Goal: Task Accomplishment & Management: Use online tool/utility

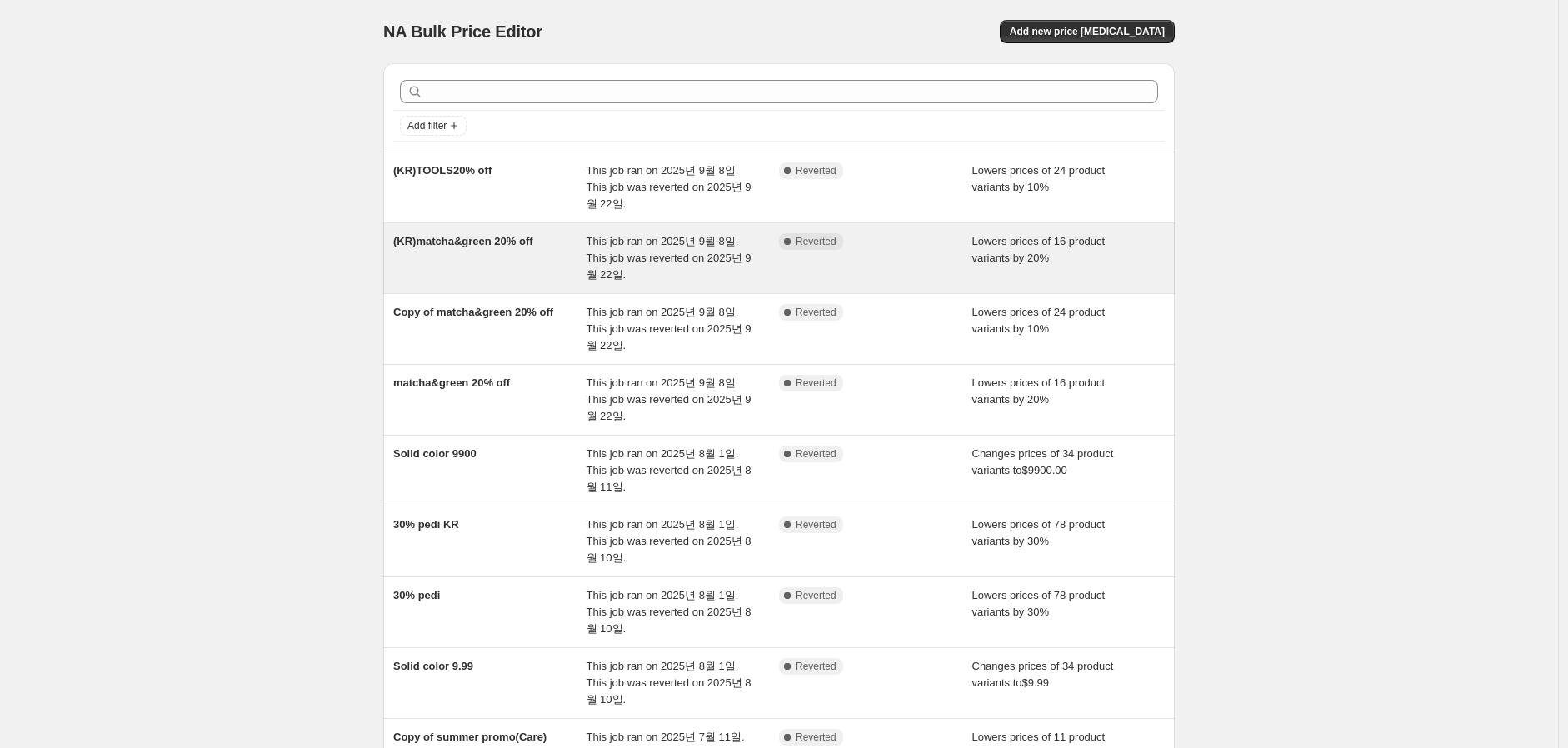
click at [504, 260] on div "(KR)matcha&green 20% off" at bounding box center [490, 258] width 193 height 50
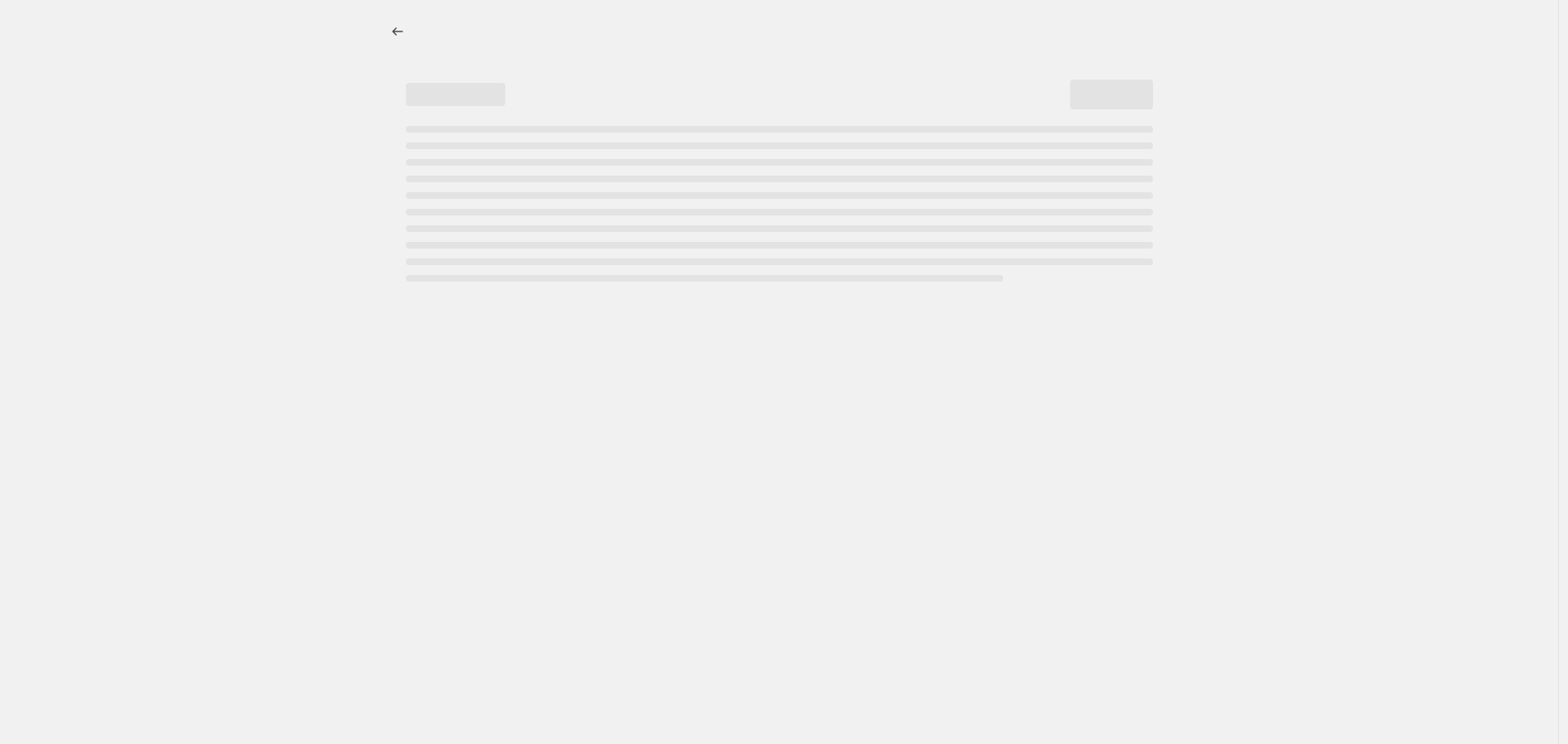
select select "percentage"
select select "collection"
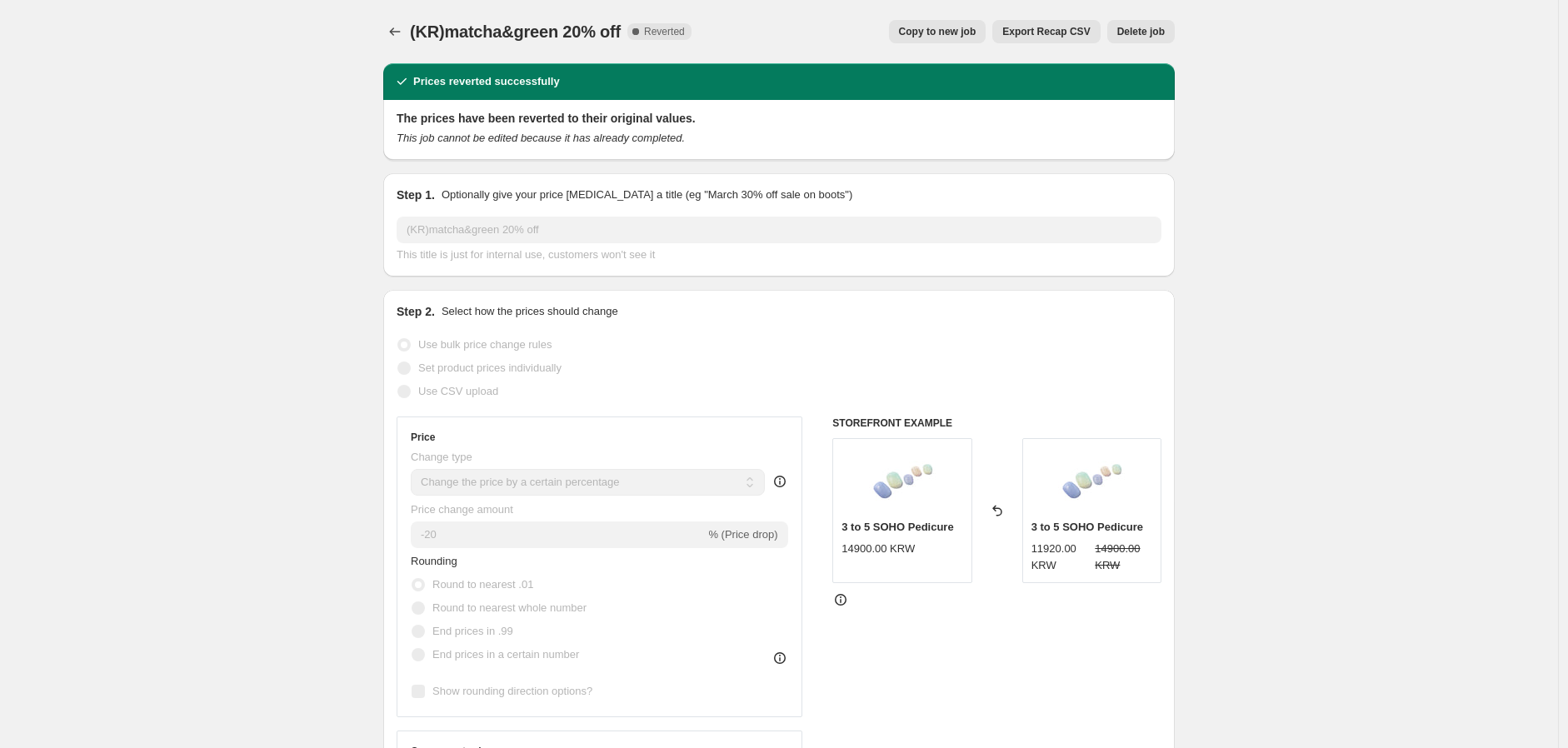
click at [972, 32] on span "Copy to new job" at bounding box center [938, 31] width 78 height 13
select select "percentage"
select select "collection"
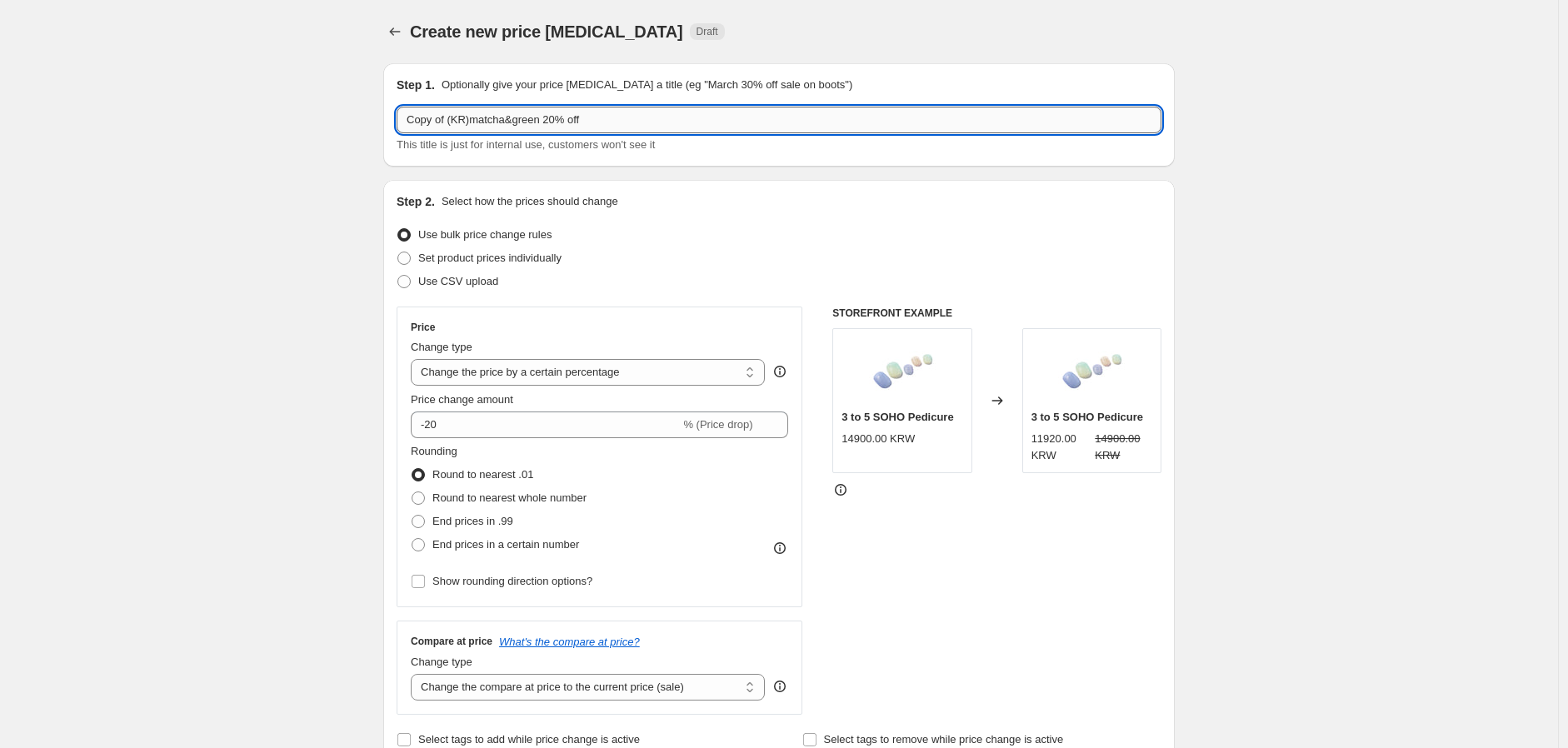
click at [469, 117] on input "Copy of (KR)matcha&green 20% off" at bounding box center [778, 119] width 765 height 27
drag, startPoint x: 544, startPoint y: 123, endPoint x: 58, endPoint y: 118, distance: 486.0
type input "NEW 20% off"
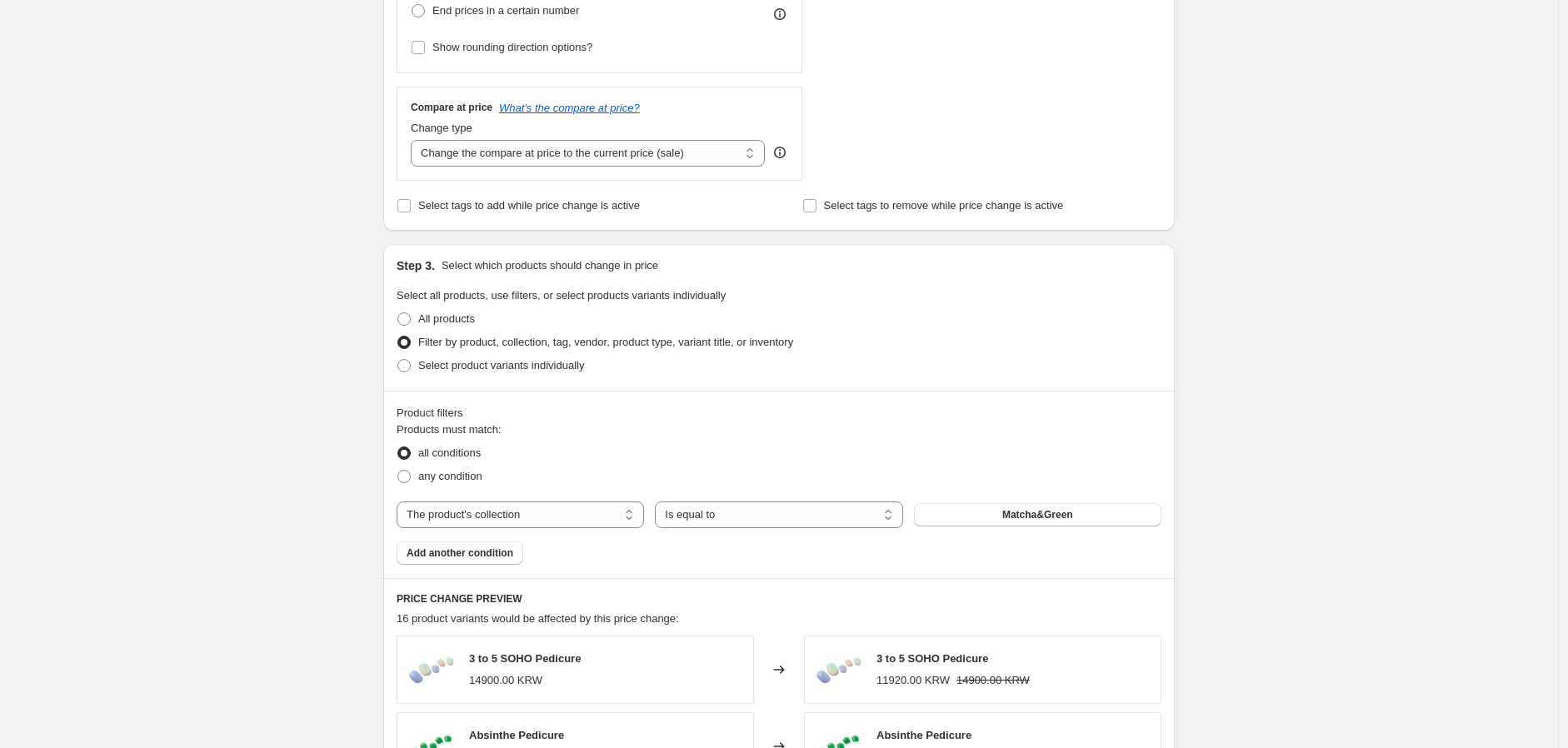
scroll to position [740, 0]
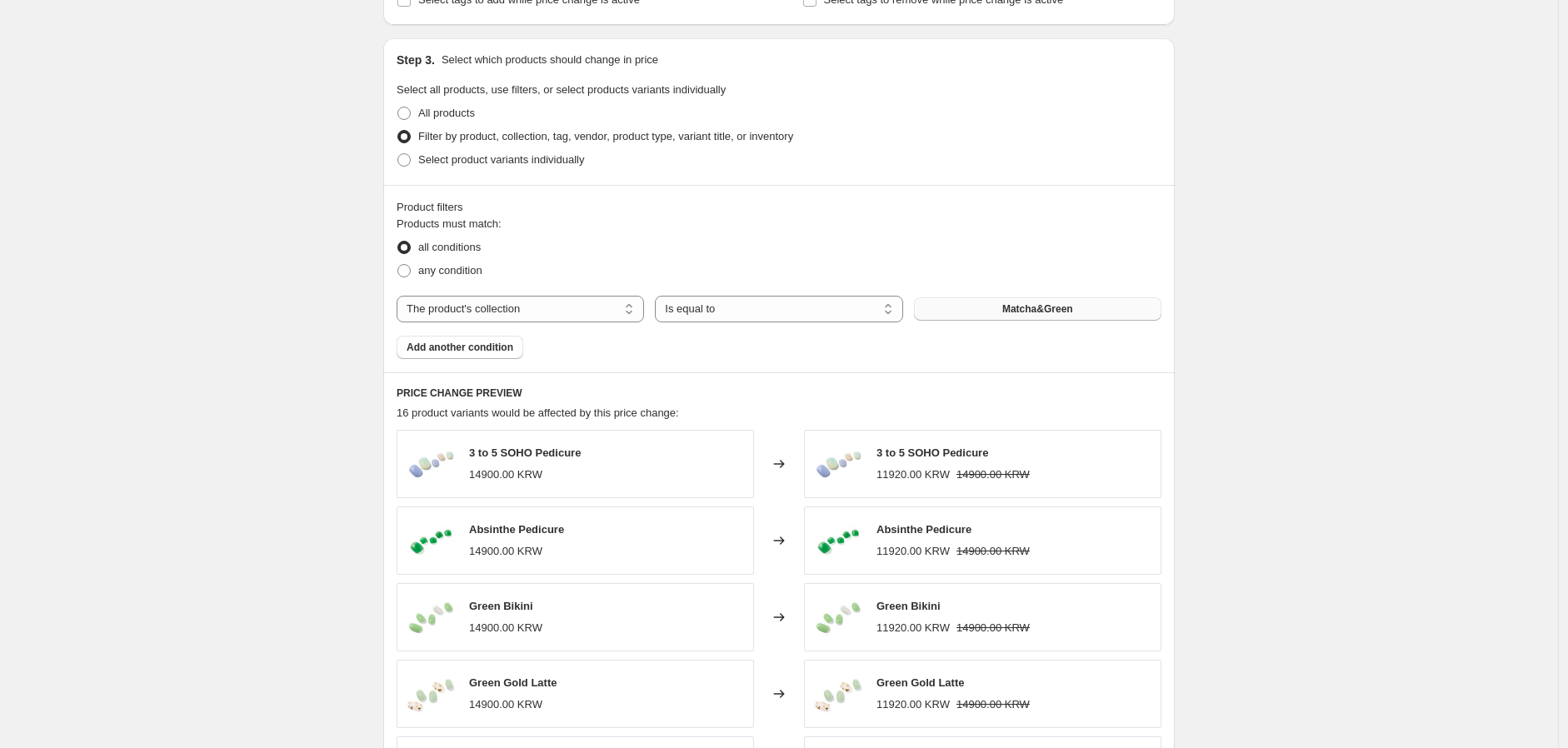
click at [1066, 312] on span "Matcha&Green" at bounding box center [1038, 309] width 71 height 13
click at [529, 310] on select "The product The product's collection The product's tag The product's vendor The…" at bounding box center [519, 309] width 247 height 27
select select "product"
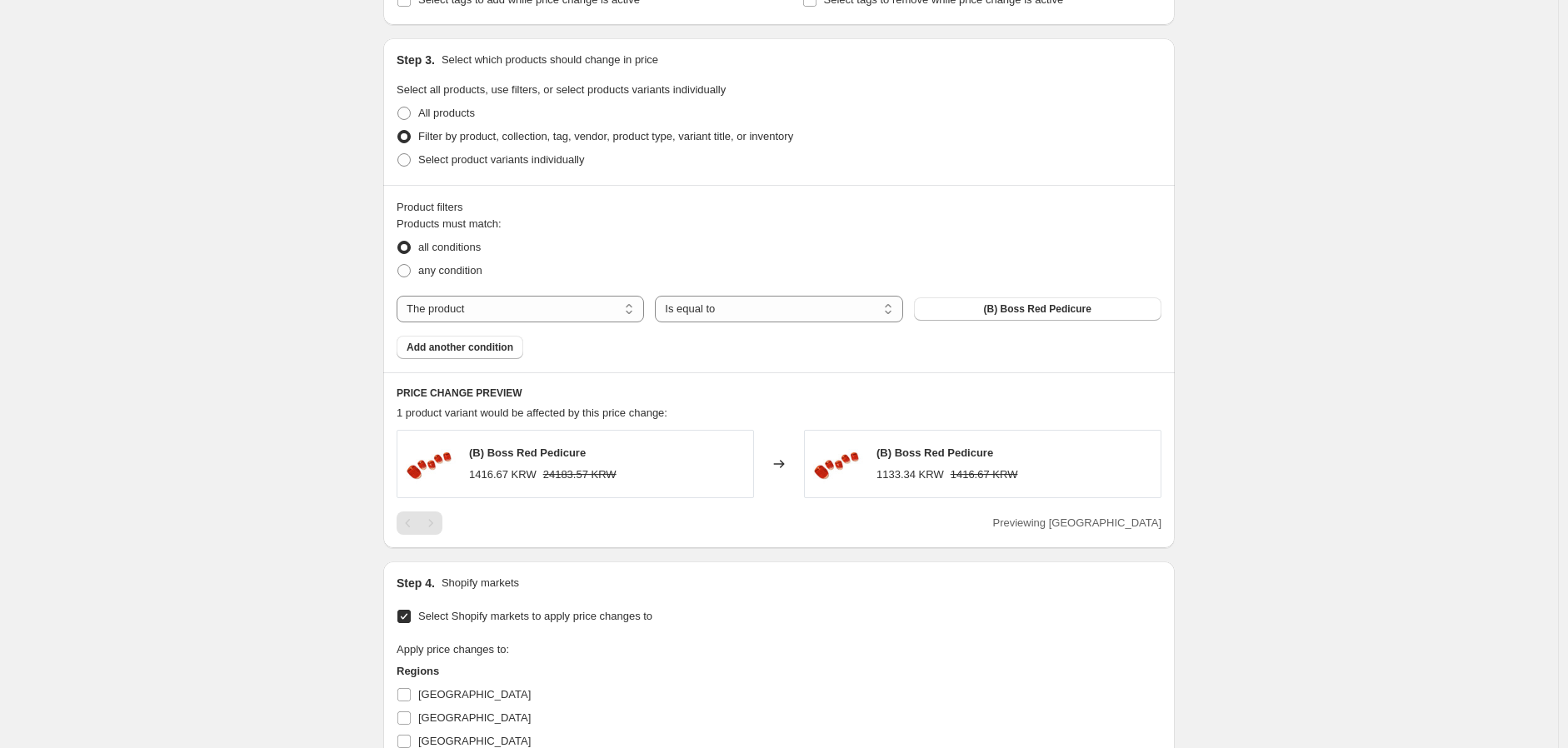
click at [1050, 312] on span "(B) Boss Red Pedicure" at bounding box center [1038, 309] width 107 height 13
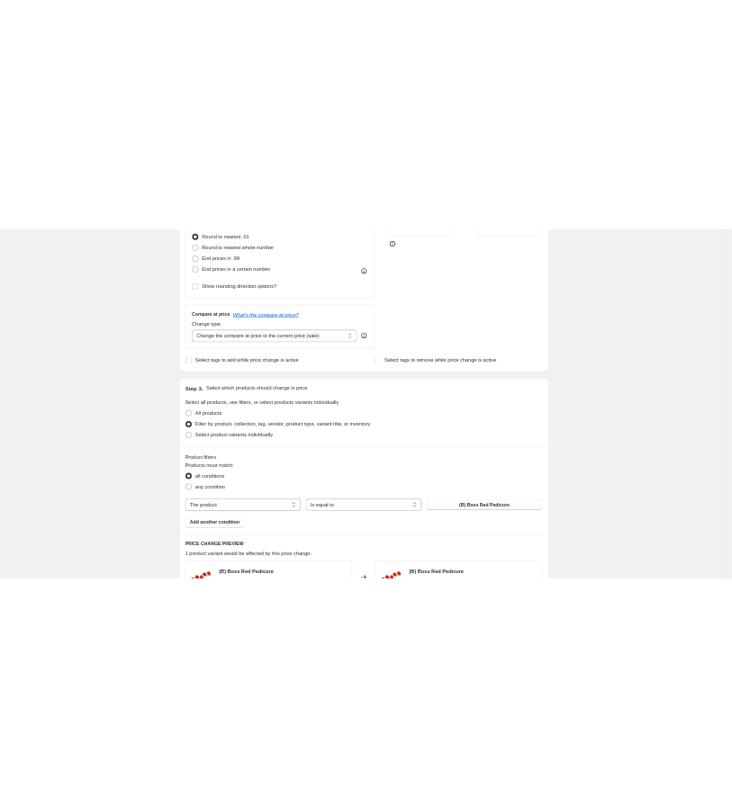
scroll to position [699, 0]
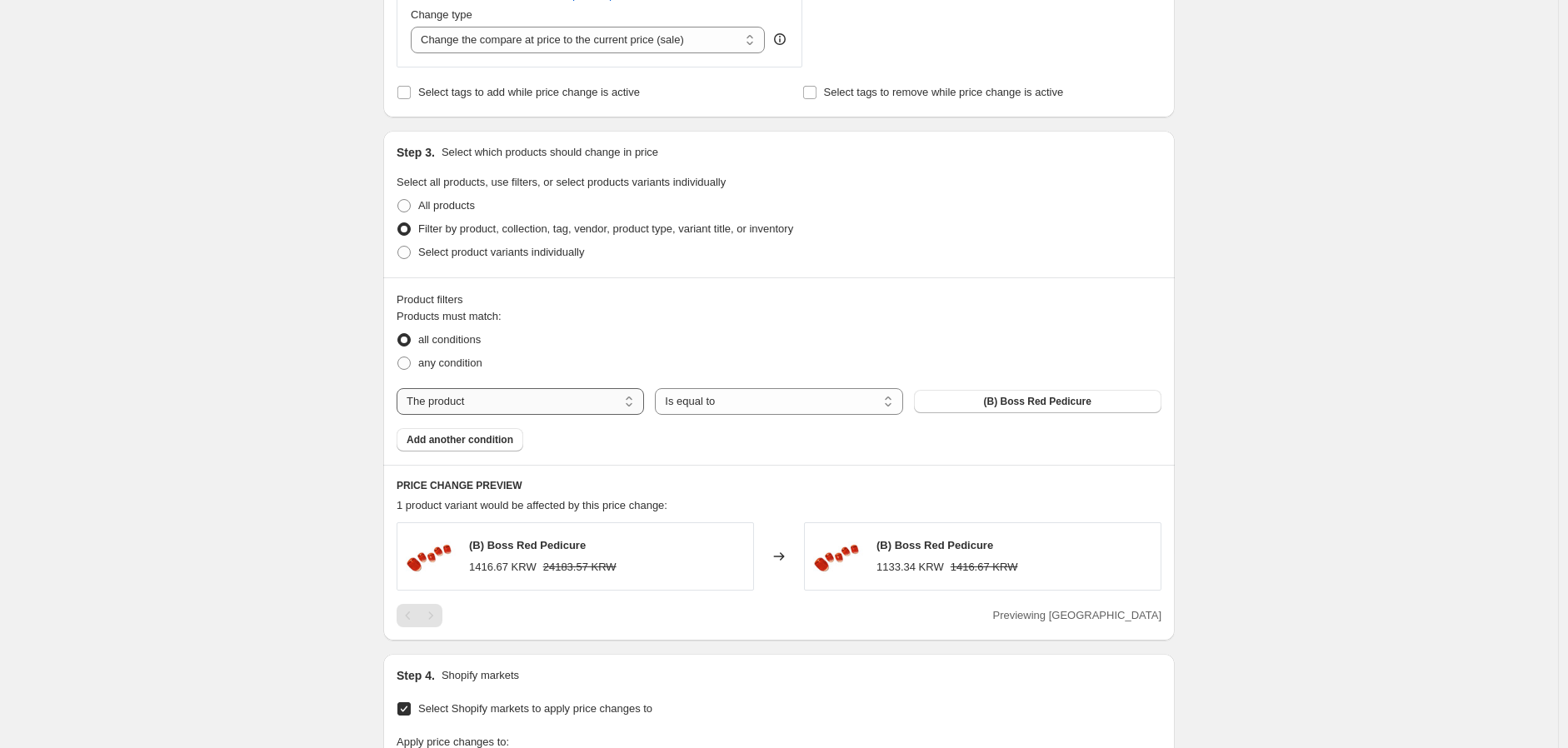
click at [554, 399] on select "The product The product's collection The product's tag The product's vendor The…" at bounding box center [519, 401] width 247 height 27
click at [401, 388] on select "The product The product's collection The product's tag The product's vendor The…" at bounding box center [519, 401] width 247 height 27
click at [1004, 403] on span "(B) Boss Red Pedicure" at bounding box center [1038, 402] width 107 height 13
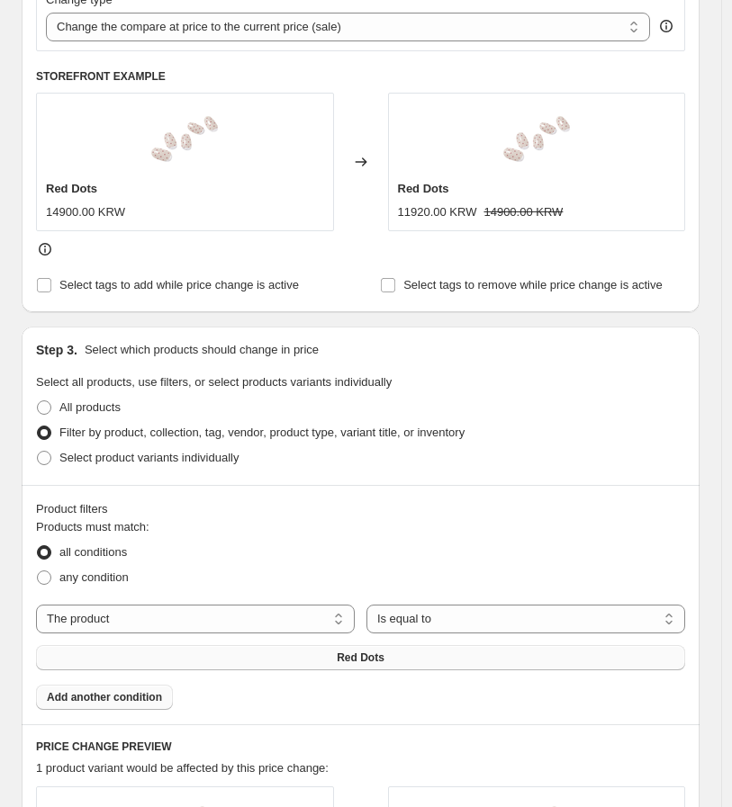
click at [81, 705] on span "Add another condition" at bounding box center [104, 697] width 115 height 14
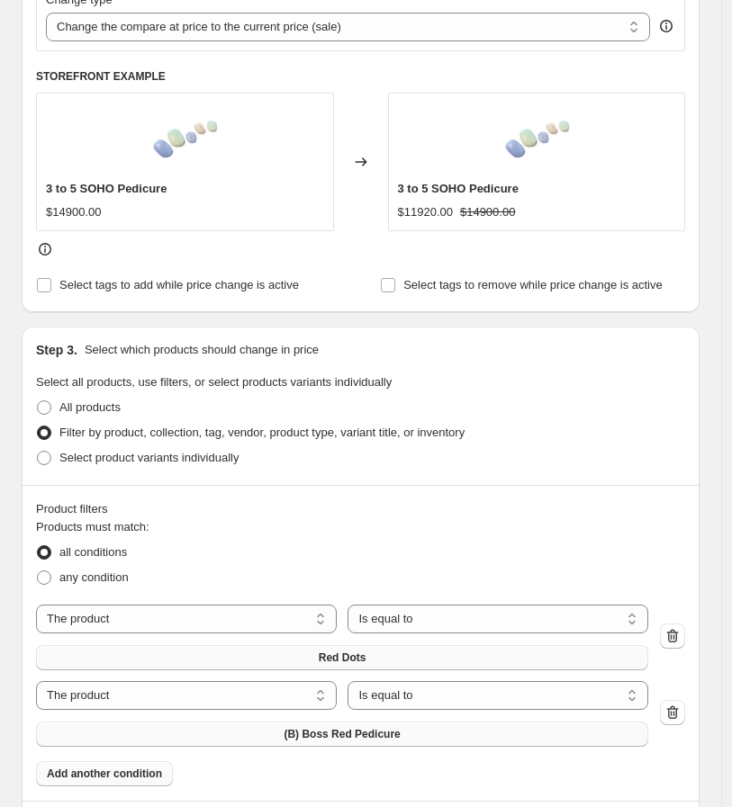
click at [348, 734] on span "(B) Boss Red Pedicure" at bounding box center [342, 734] width 116 height 14
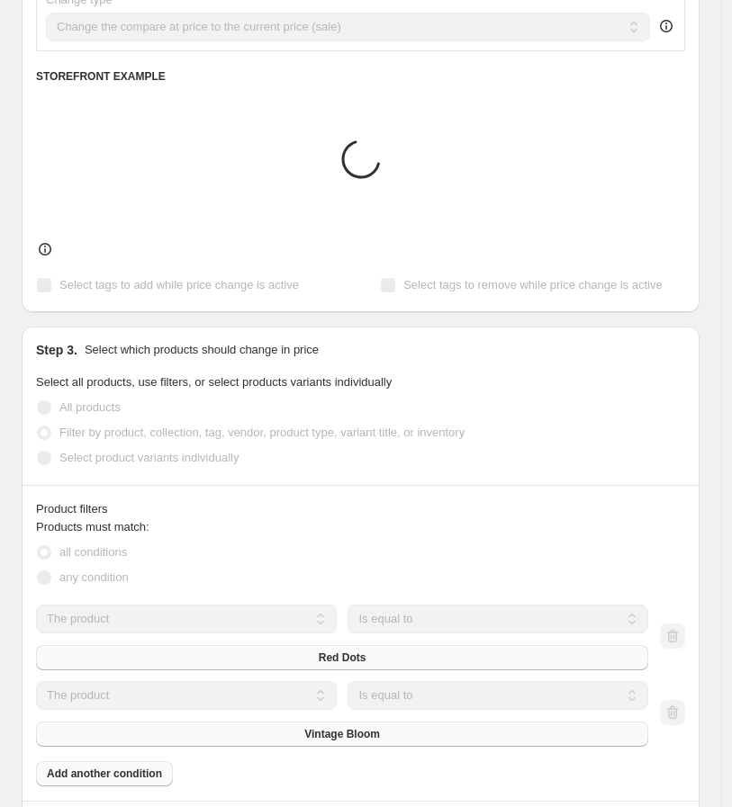
click at [126, 778] on div "Products must match: all conditions any condition The product The product's col…" at bounding box center [360, 652] width 649 height 268
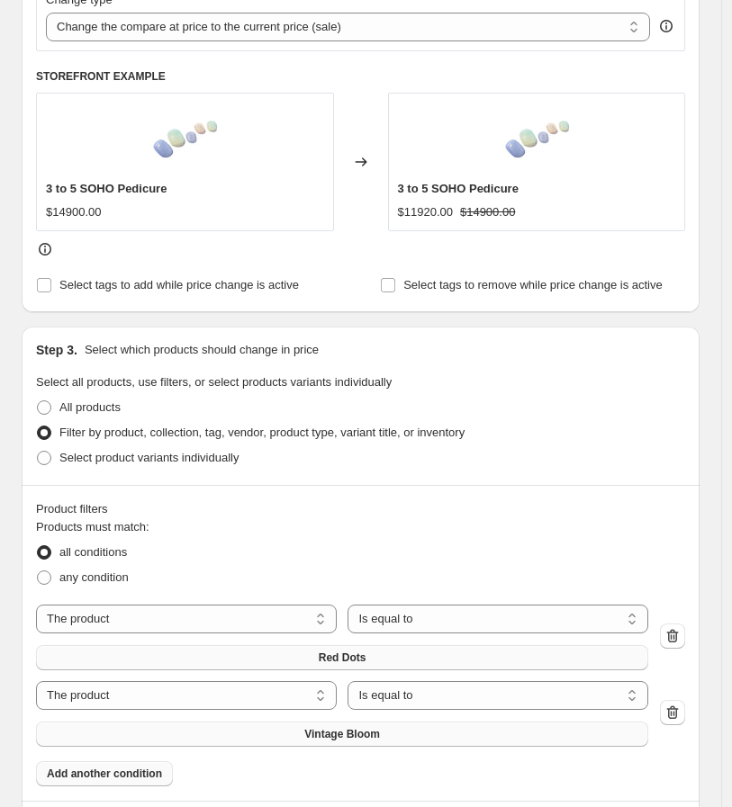
click at [87, 777] on span "Add another condition" at bounding box center [104, 774] width 115 height 14
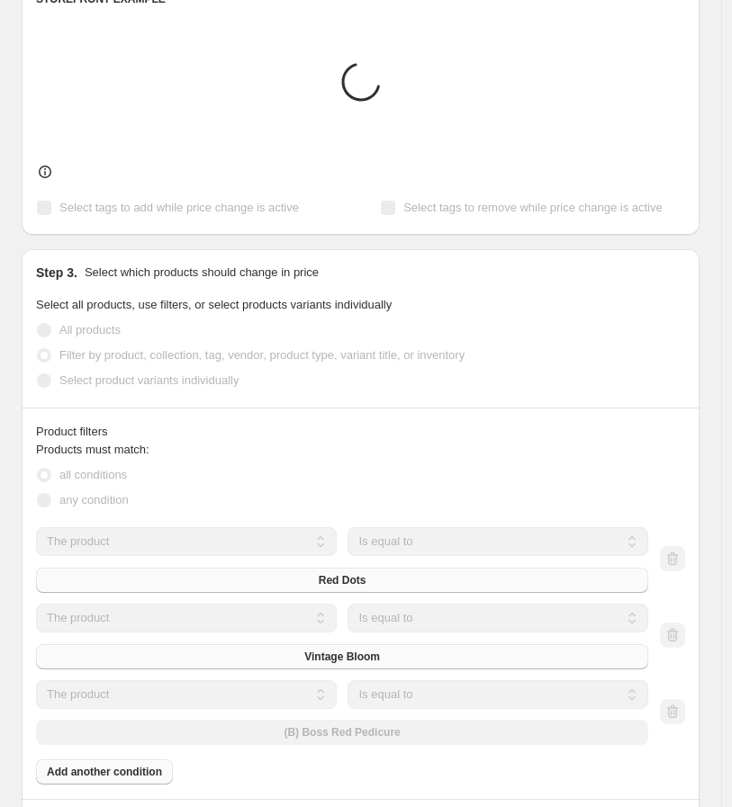
scroll to position [799, 0]
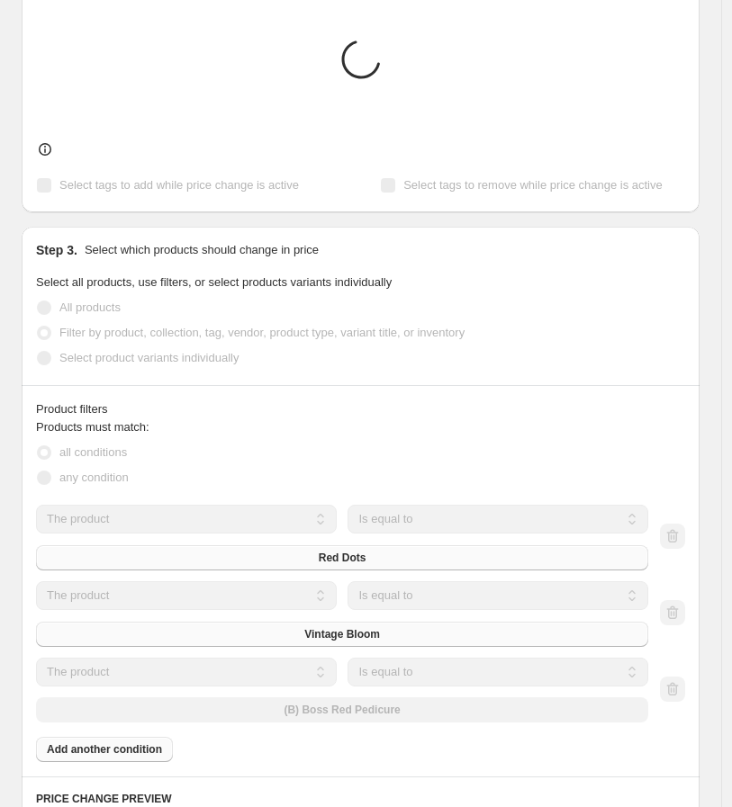
click at [301, 709] on div "The product The product's collection The product's tag The product's vendor The…" at bounding box center [342, 691] width 612 height 66
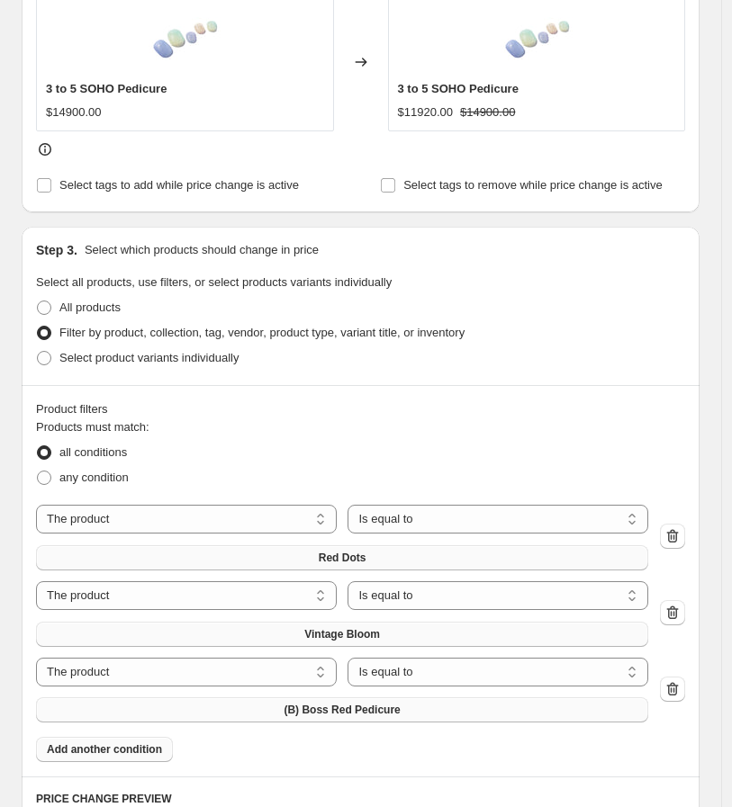
click at [325, 710] on span "(B) Boss Red Pedicure" at bounding box center [342, 710] width 116 height 14
click at [148, 751] on span "Add another condition" at bounding box center [104, 750] width 115 height 14
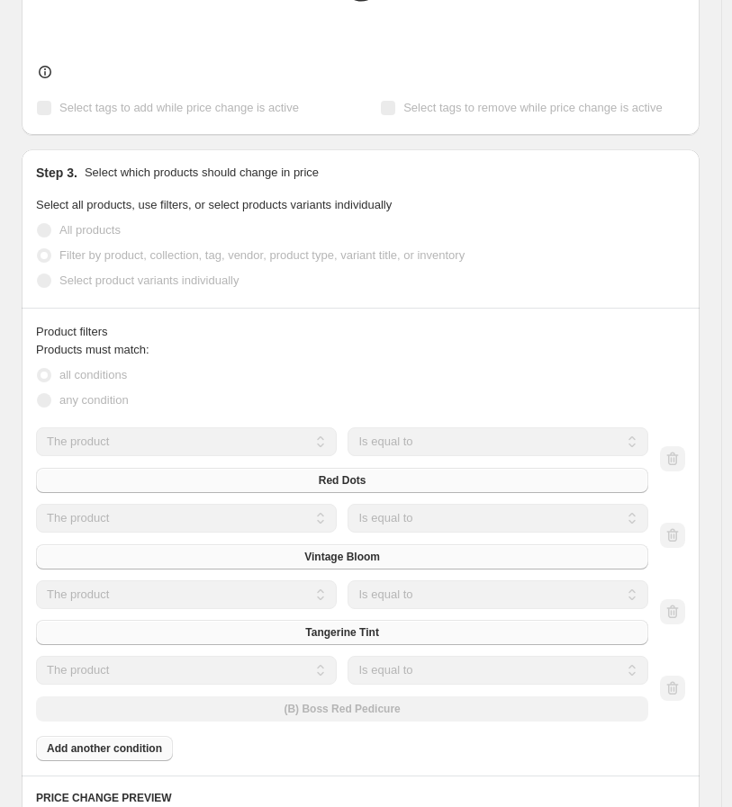
scroll to position [900, 0]
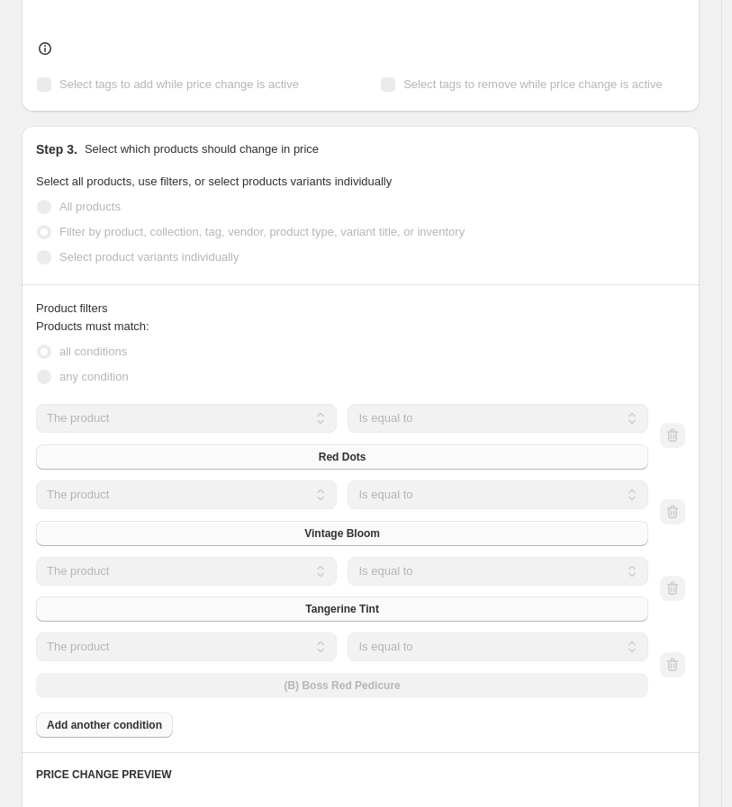
click at [414, 683] on div "The product The product's collection The product's tag The product's vendor The…" at bounding box center [342, 666] width 612 height 66
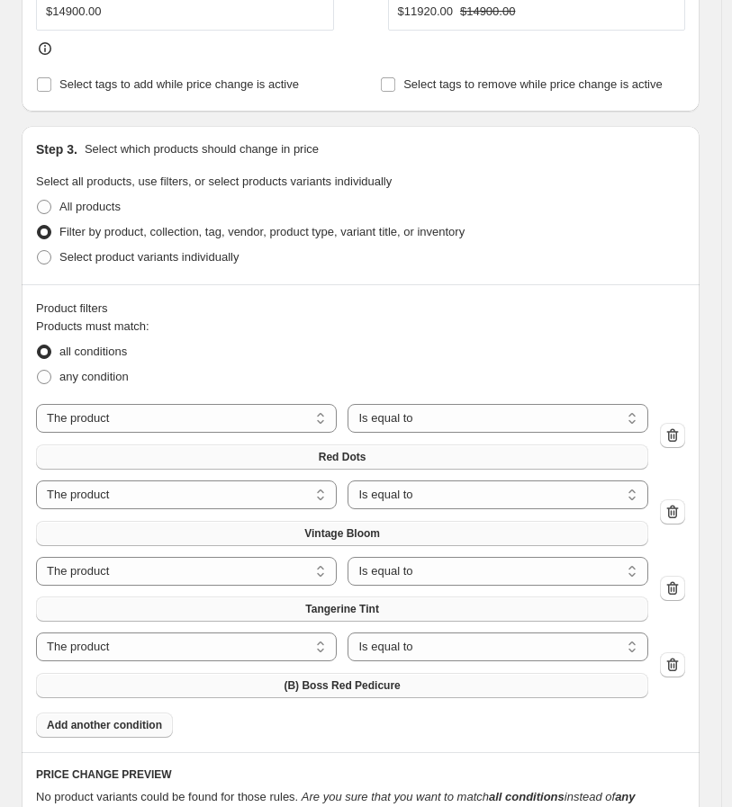
click at [245, 684] on button "(B) Boss Red Pedicure" at bounding box center [342, 685] width 612 height 25
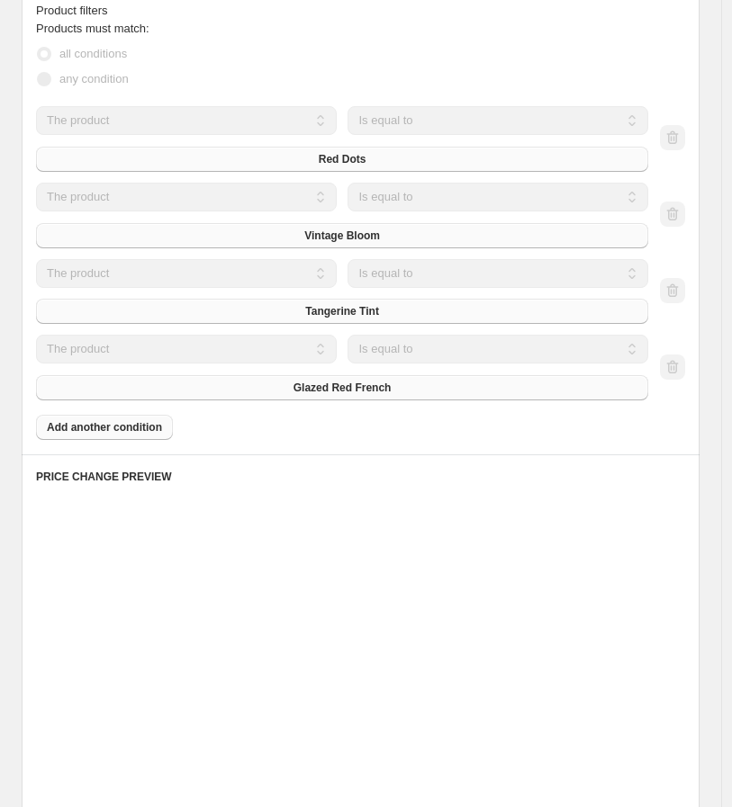
scroll to position [1200, 0]
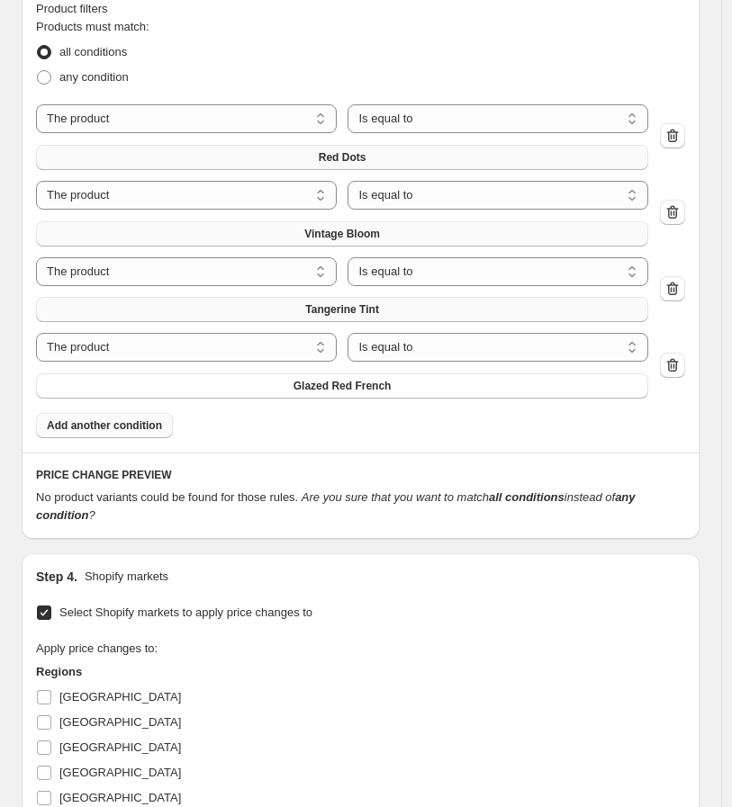
click at [68, 430] on span "Add another condition" at bounding box center [104, 426] width 115 height 14
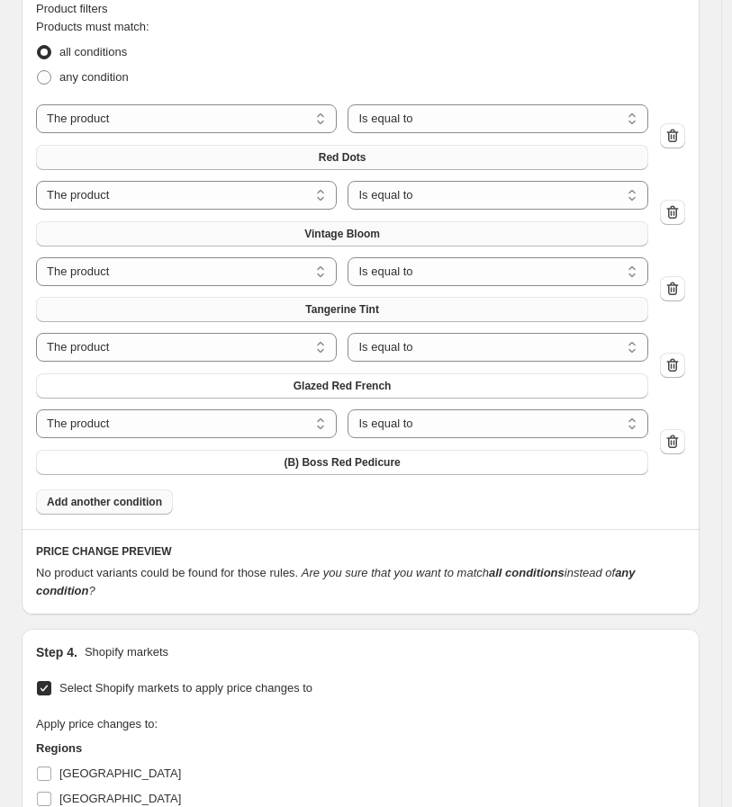
click at [147, 507] on span "Add another condition" at bounding box center [104, 502] width 115 height 14
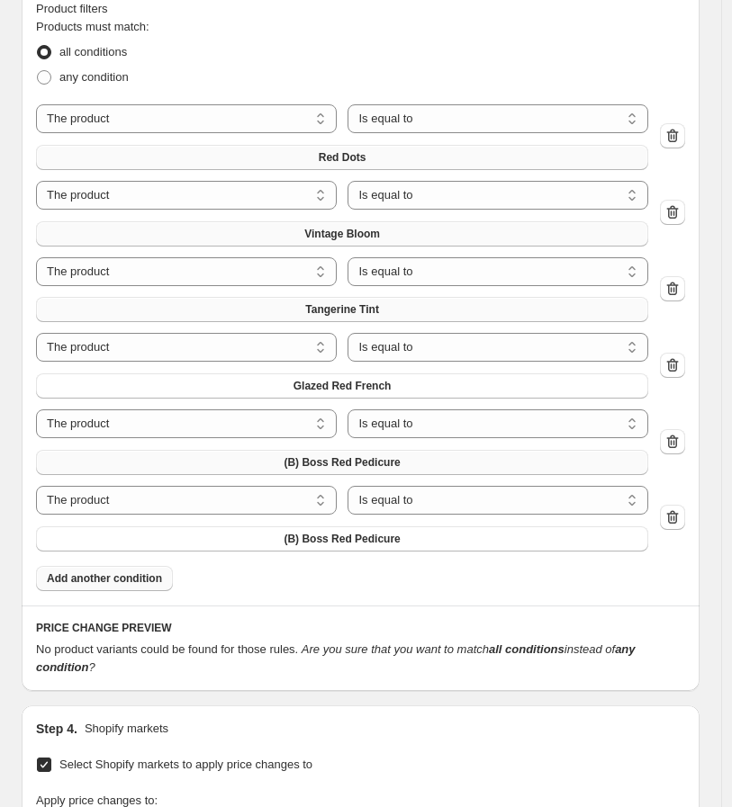
click at [365, 466] on span "(B) Boss Red Pedicure" at bounding box center [342, 462] width 116 height 14
click at [320, 534] on div "The product The product's collection The product's tag The product's vendor The…" at bounding box center [342, 519] width 612 height 66
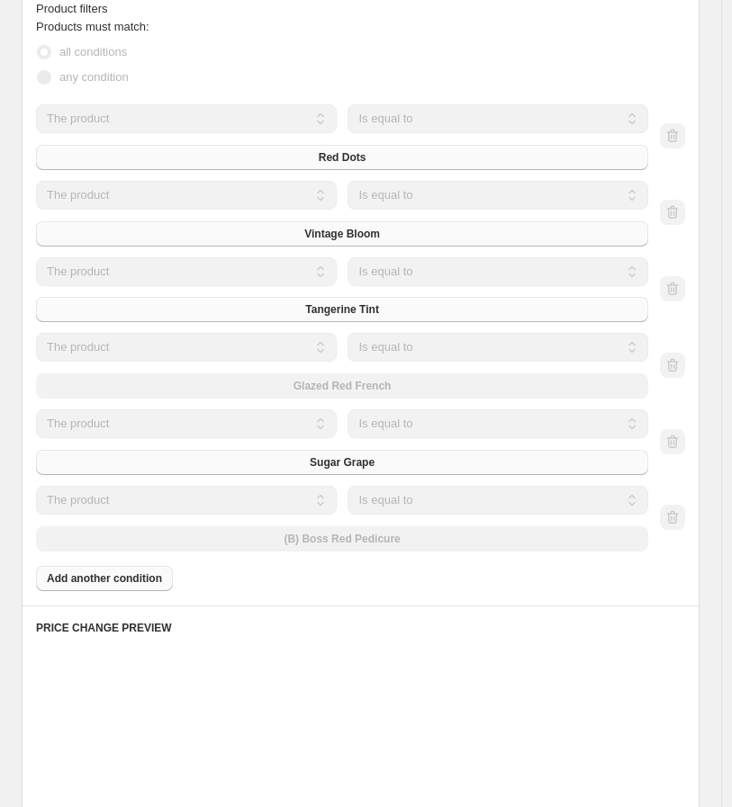
click at [337, 542] on div "The product The product's collection The product's tag The product's vendor The…" at bounding box center [342, 519] width 612 height 66
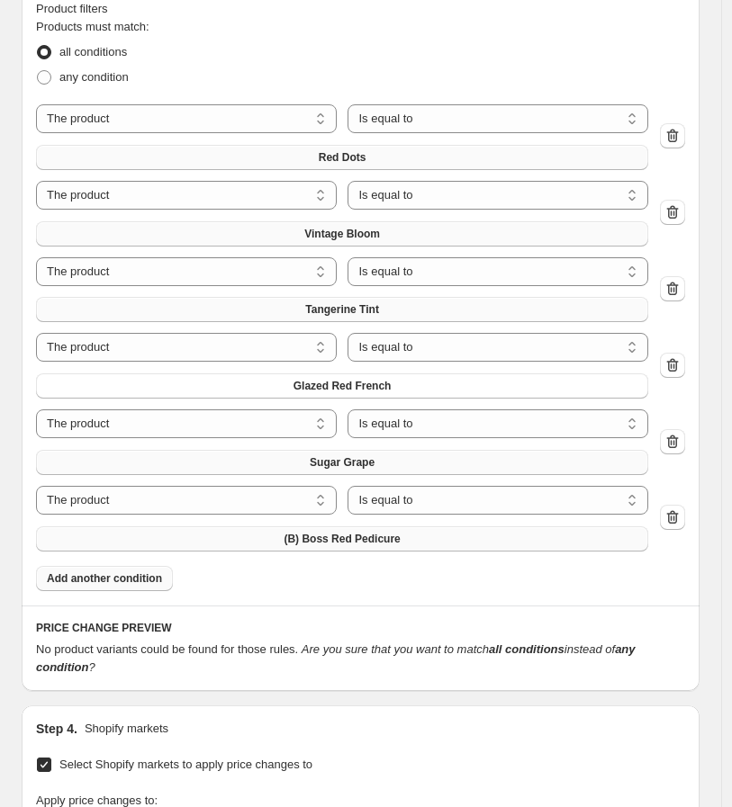
click at [358, 541] on span "(B) Boss Red Pedicure" at bounding box center [342, 539] width 116 height 14
click at [131, 584] on span "Add another condition" at bounding box center [104, 579] width 115 height 14
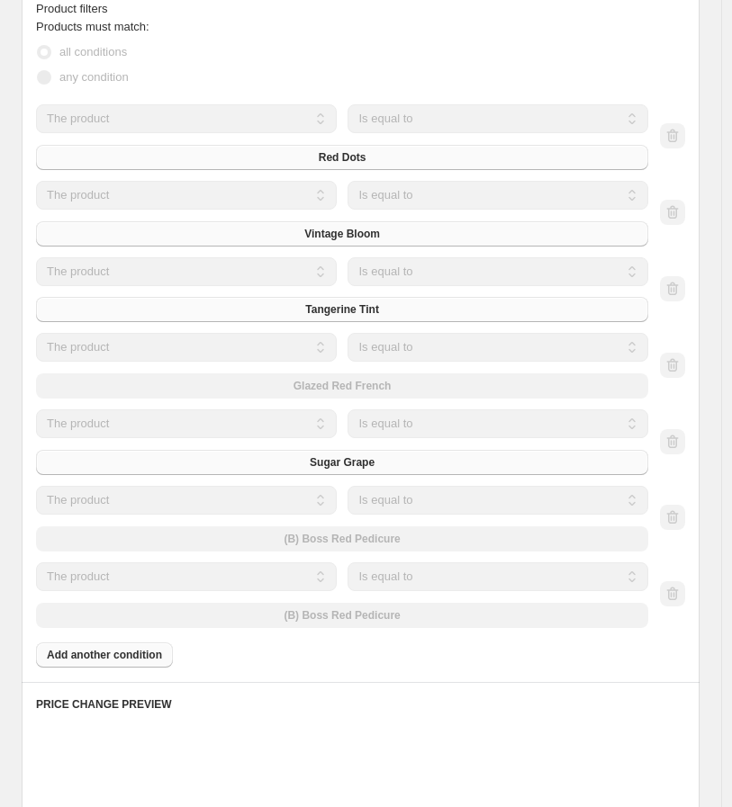
click at [419, 541] on div "The product The product's collection The product's tag The product's vendor The…" at bounding box center [342, 519] width 612 height 66
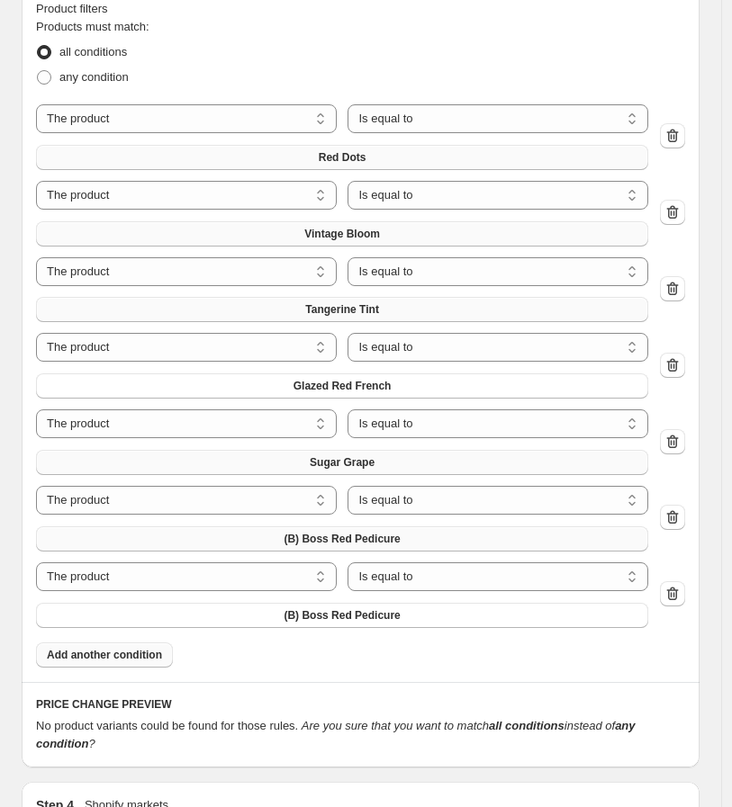
click at [399, 542] on span "(B) Boss Red Pedicure" at bounding box center [342, 539] width 116 height 14
click at [378, 617] on span "(B) Boss Red Pedicure" at bounding box center [342, 615] width 116 height 14
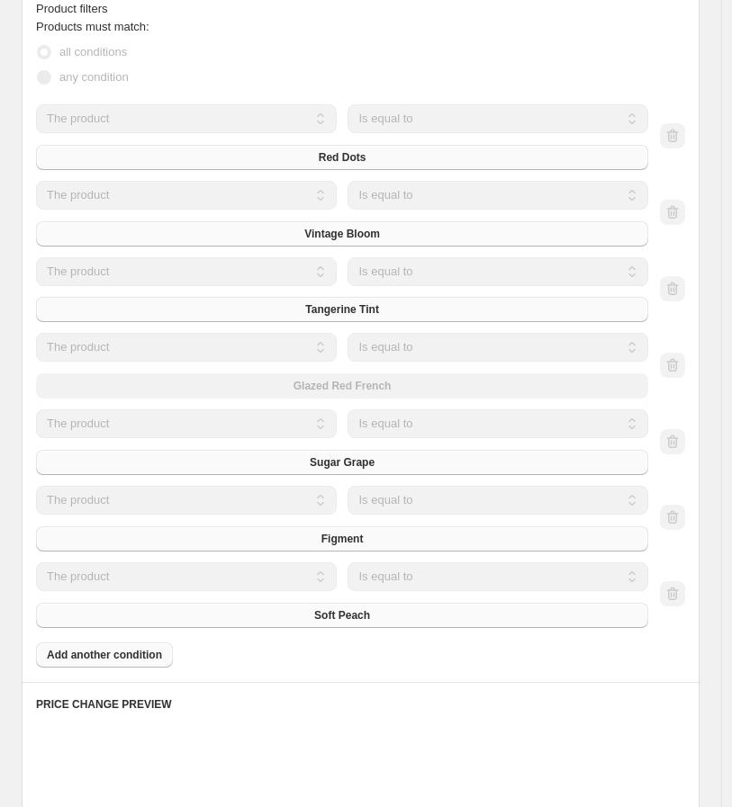
click at [122, 653] on div "Products must match: all conditions any condition The product The product's col…" at bounding box center [360, 343] width 649 height 650
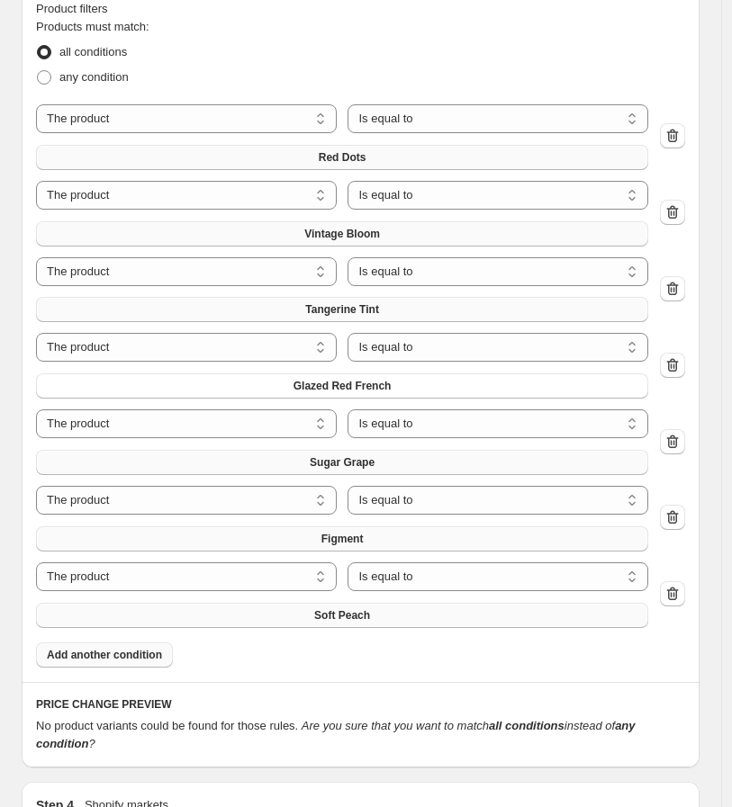
click at [121, 660] on span "Add another condition" at bounding box center [104, 655] width 115 height 14
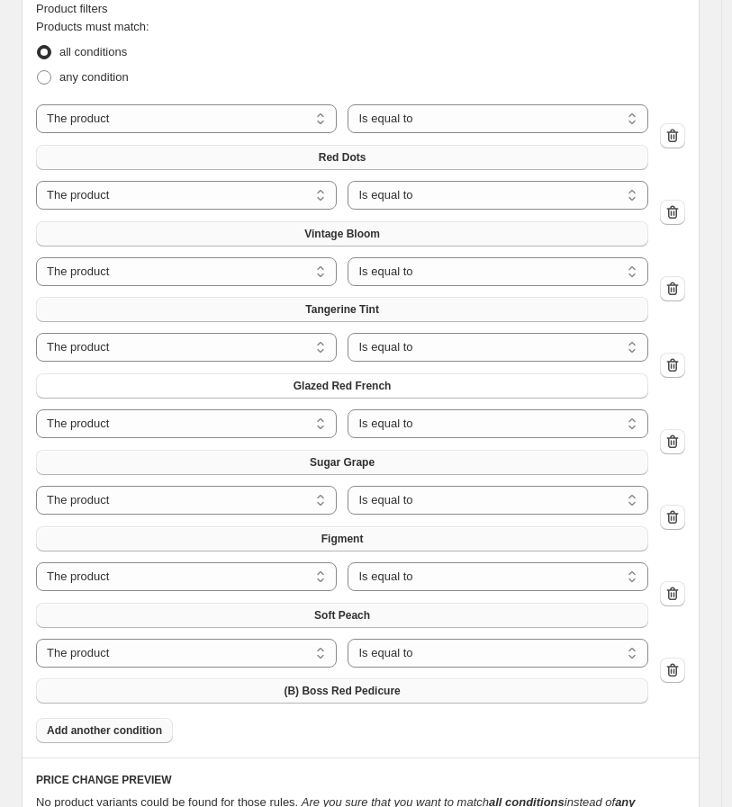
click at [439, 689] on button "(B) Boss Red Pedicure" at bounding box center [342, 691] width 612 height 25
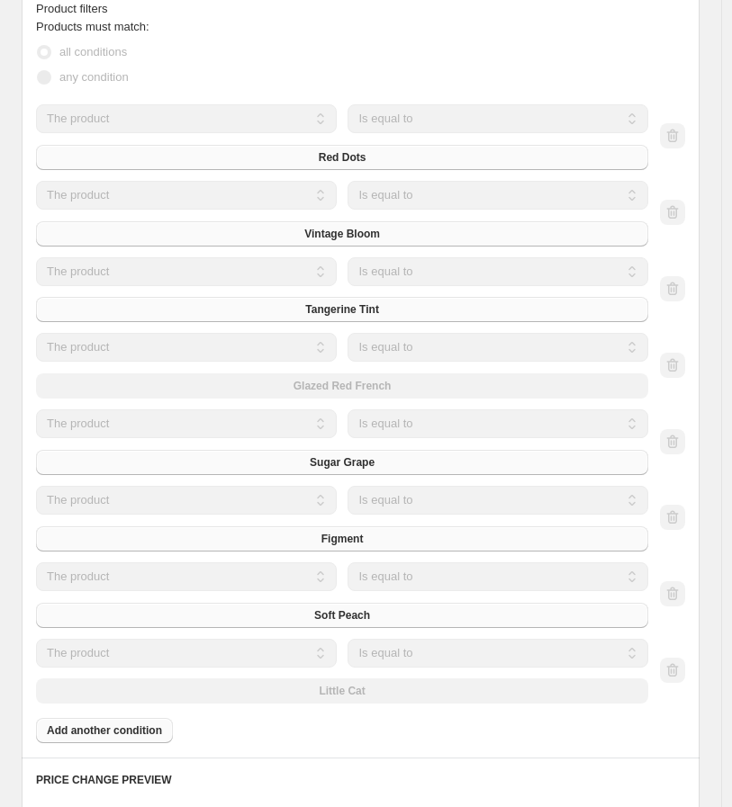
click at [151, 733] on div "Products must match: all conditions any condition The product The product's col…" at bounding box center [360, 380] width 649 height 725
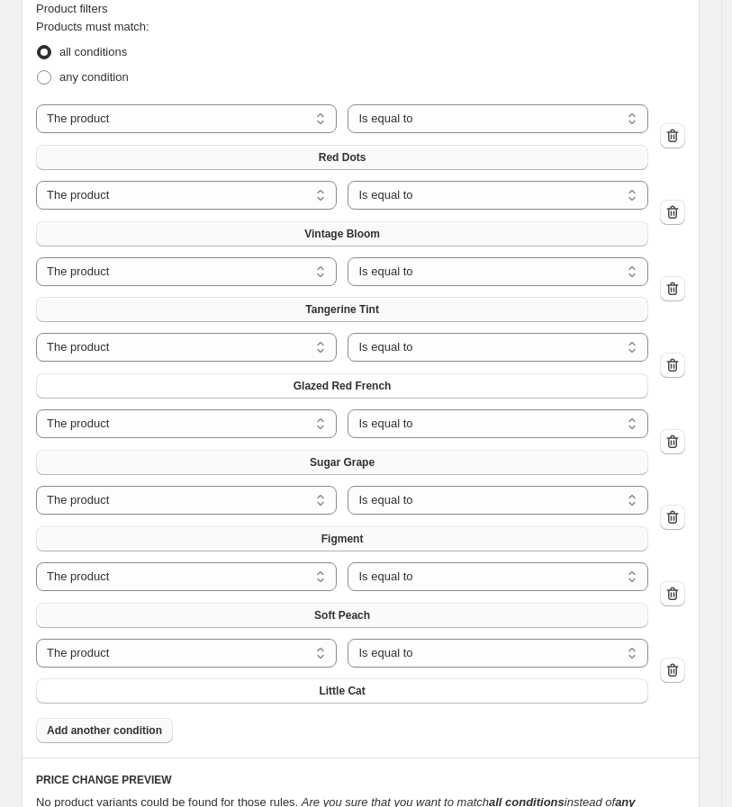
click at [103, 730] on span "Add another condition" at bounding box center [104, 731] width 115 height 14
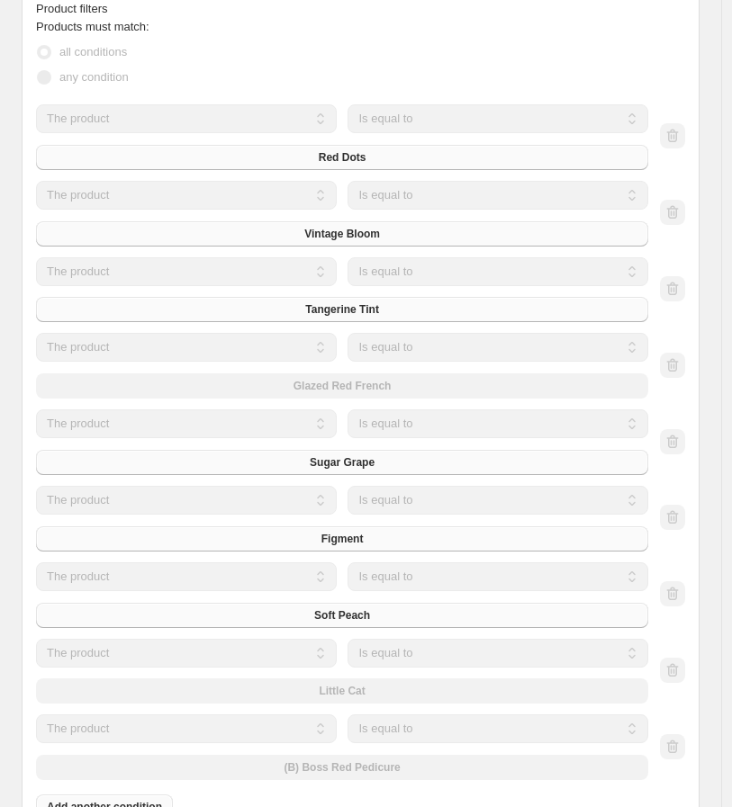
click at [379, 770] on div "The product The product's collection The product's tag The product's vendor The…" at bounding box center [342, 748] width 612 height 66
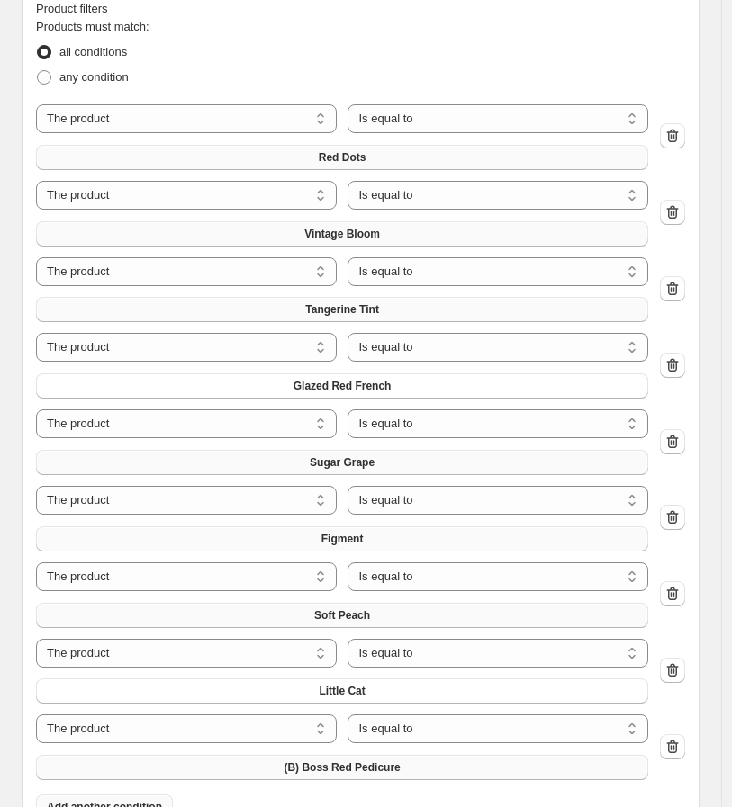
click at [406, 772] on button "(B) Boss Red Pedicure" at bounding box center [342, 767] width 612 height 25
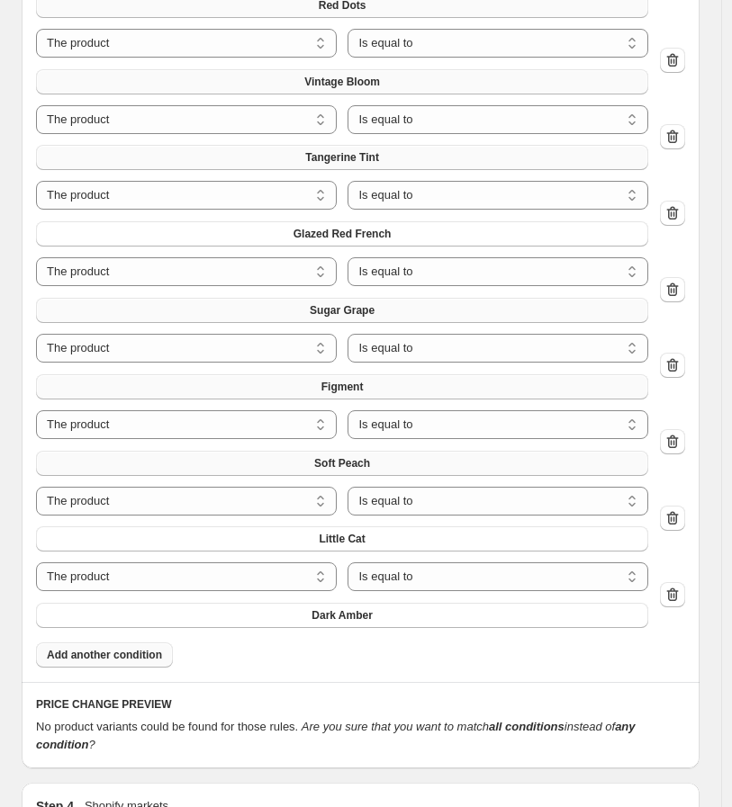
scroll to position [1699, 0]
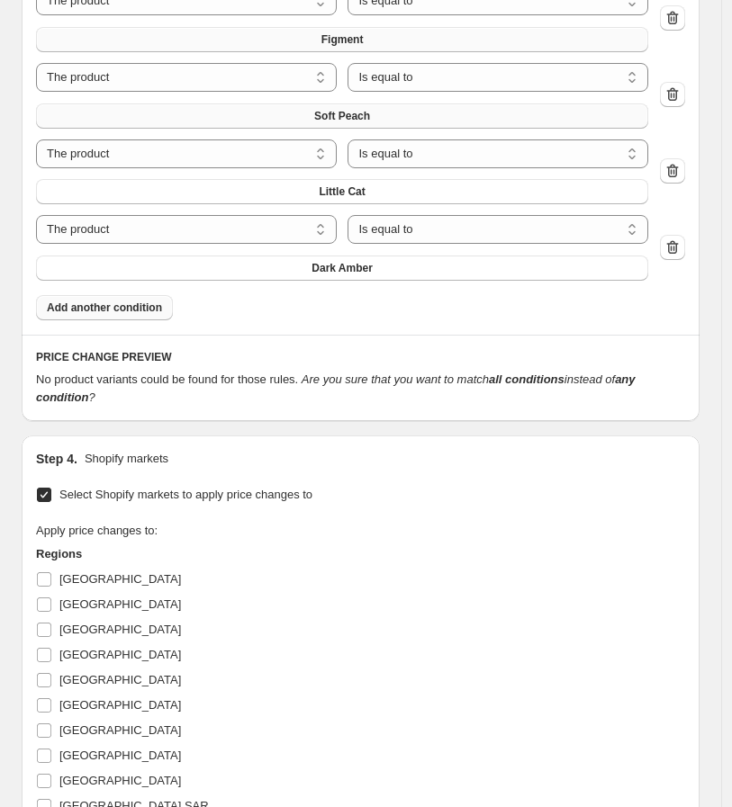
click at [136, 308] on span "Add another condition" at bounding box center [104, 308] width 115 height 14
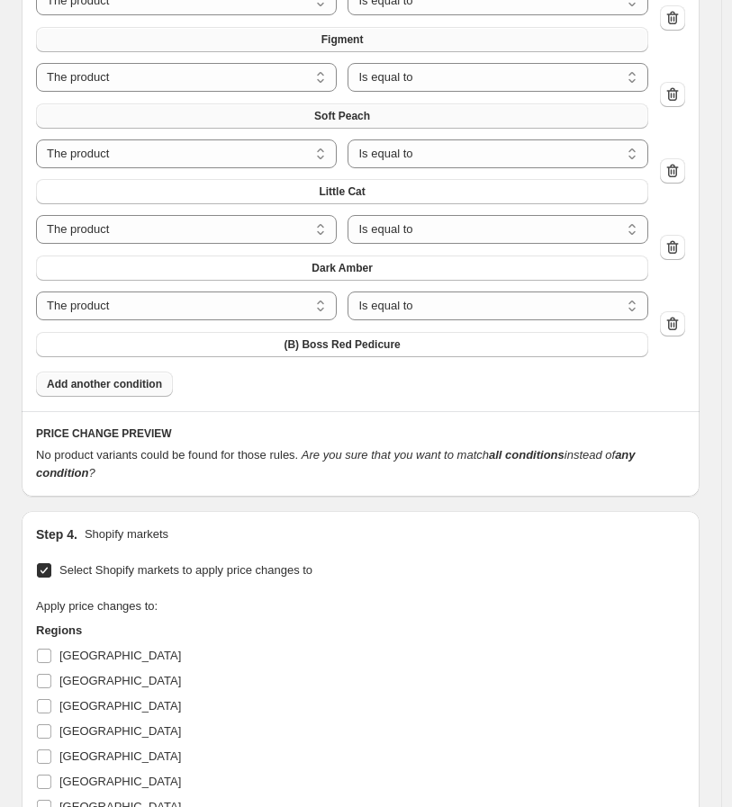
click at [358, 347] on span "(B) Boss Red Pedicure" at bounding box center [342, 345] width 116 height 14
click at [140, 392] on button "Add another condition" at bounding box center [104, 384] width 137 height 25
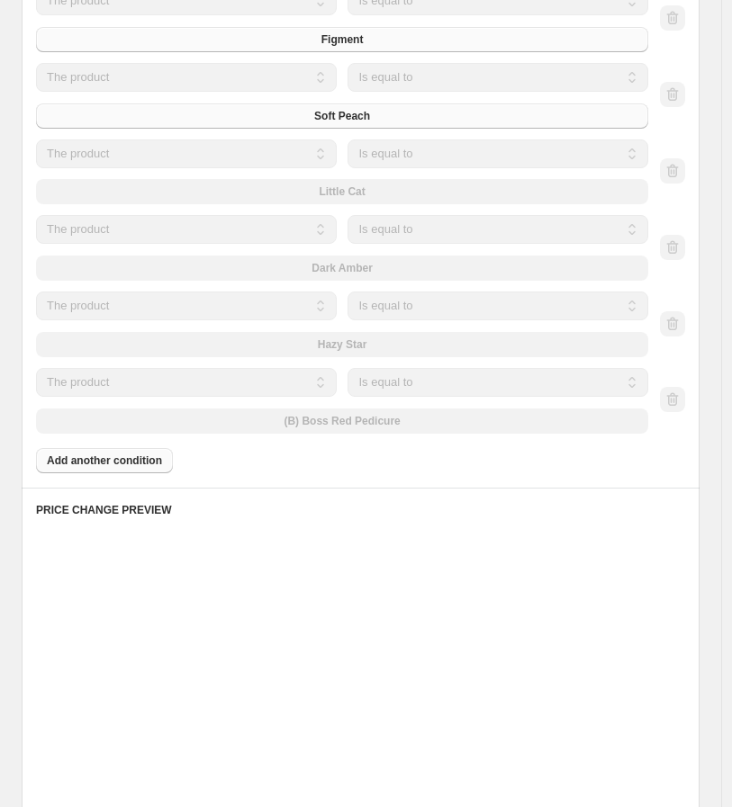
click at [299, 430] on div "The product The product's collection The product's tag The product's vendor The…" at bounding box center [342, 401] width 612 height 66
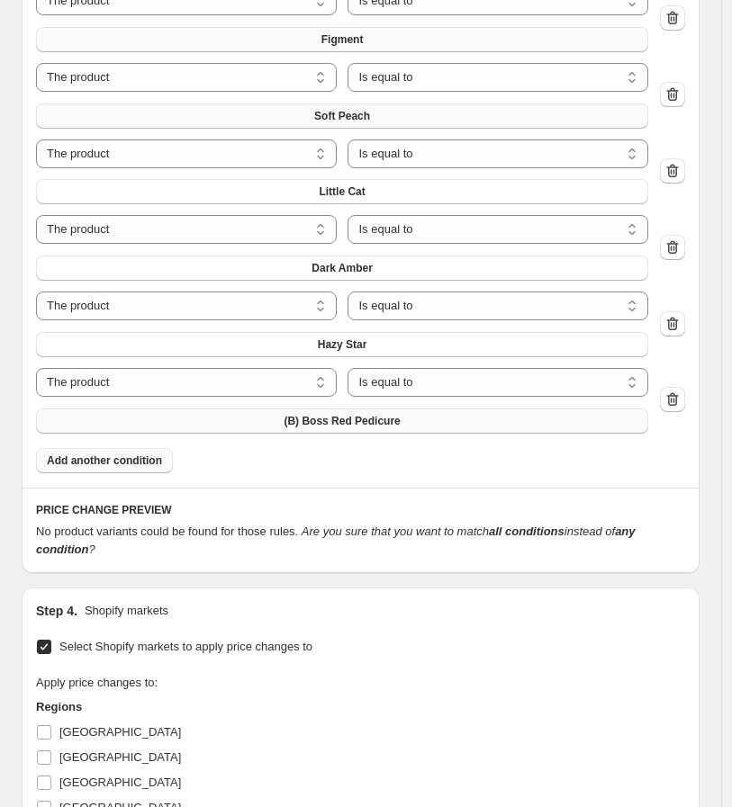
click at [309, 430] on button "(B) Boss Red Pedicure" at bounding box center [342, 421] width 612 height 25
click at [87, 461] on span "Add another condition" at bounding box center [104, 461] width 115 height 14
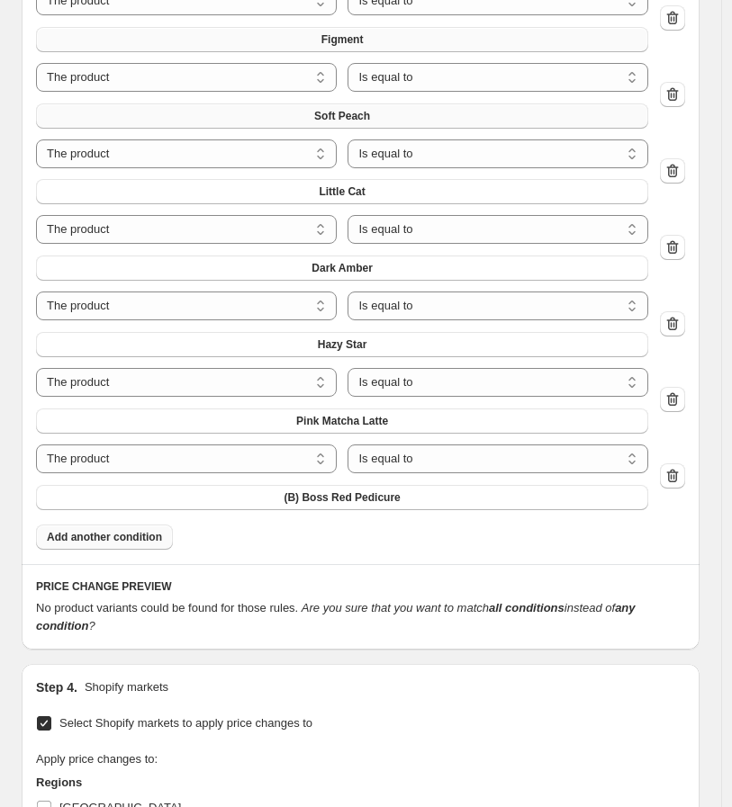
click at [320, 496] on span "(B) Boss Red Pedicure" at bounding box center [342, 498] width 116 height 14
click at [136, 541] on span "Add another condition" at bounding box center [104, 537] width 115 height 14
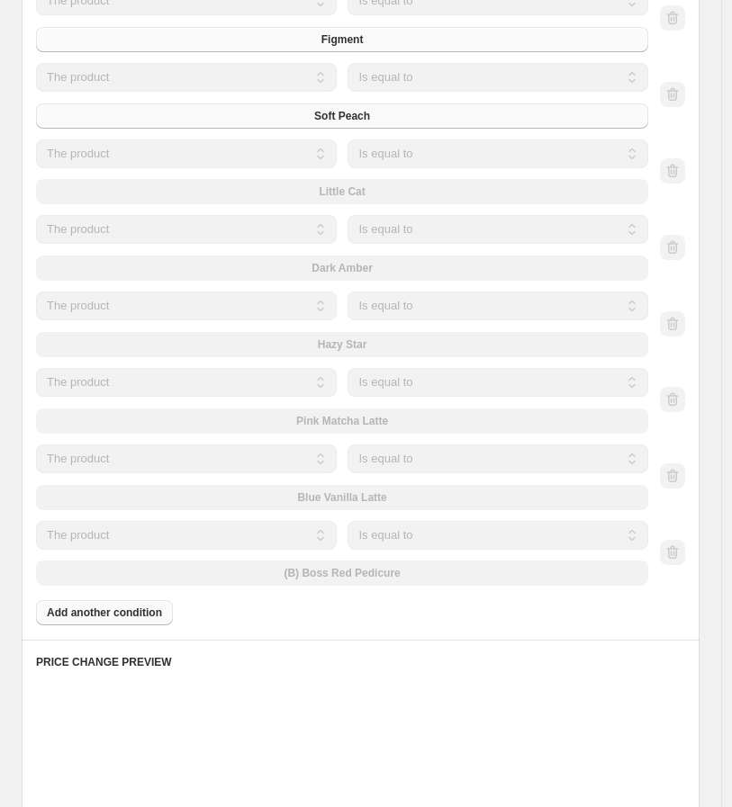
click at [408, 575] on div "The product The product's collection The product's tag The product's vendor The…" at bounding box center [342, 554] width 612 height 66
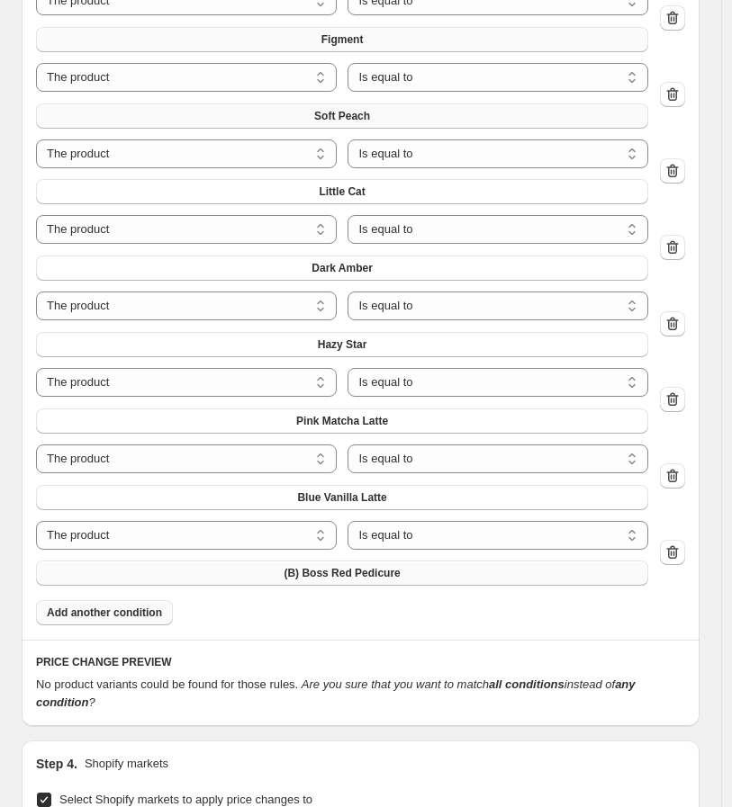
click at [410, 577] on button "(B) Boss Red Pedicure" at bounding box center [342, 573] width 612 height 25
click at [141, 617] on span "Add another condition" at bounding box center [104, 613] width 115 height 14
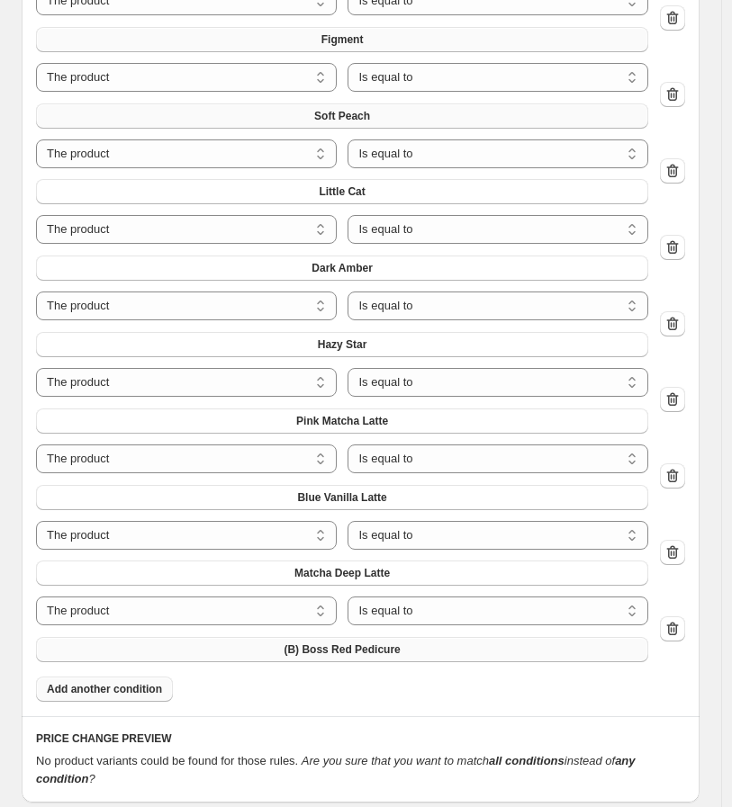
click at [328, 652] on span "(B) Boss Red Pedicure" at bounding box center [342, 650] width 116 height 14
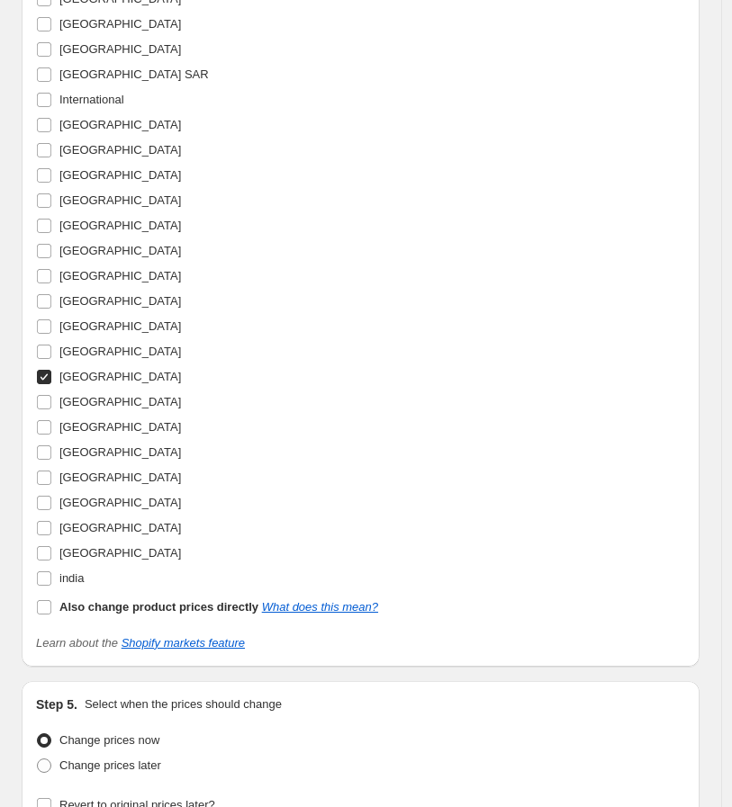
scroll to position [2988, 0]
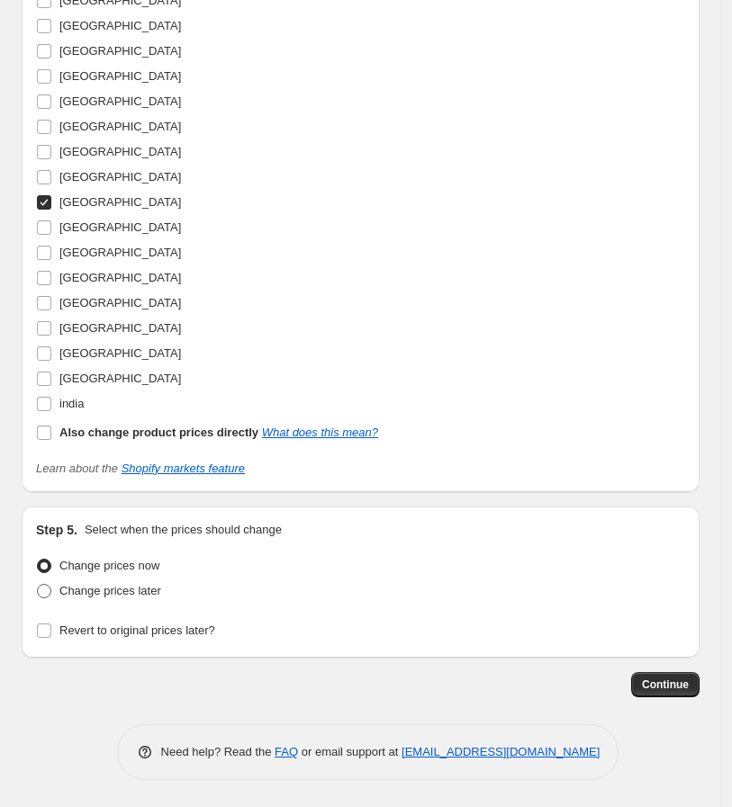
click at [140, 597] on span "Change prices later" at bounding box center [110, 591] width 102 height 14
click at [38, 585] on input "Change prices later" at bounding box center [37, 584] width 1 height 1
radio input "true"
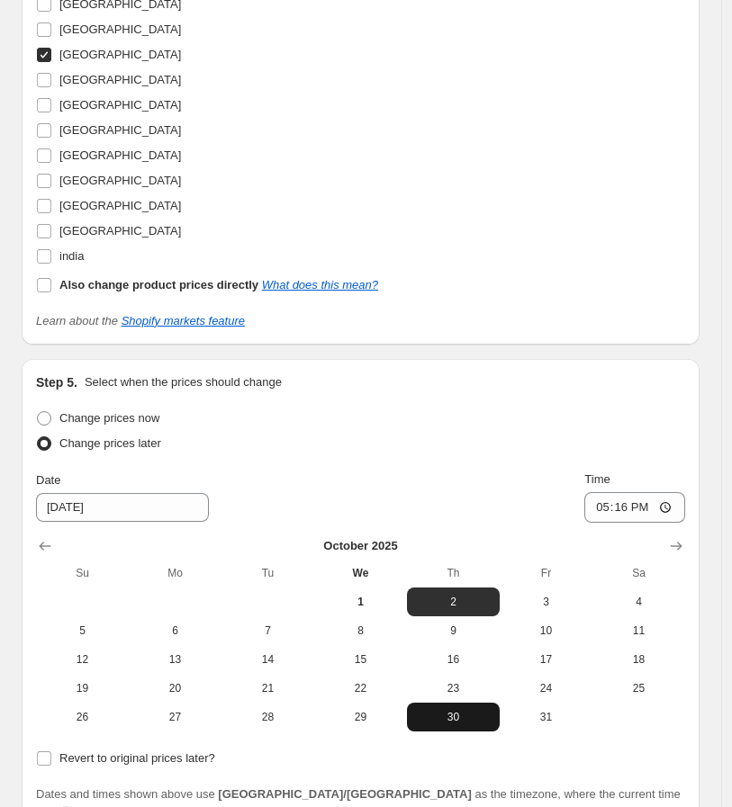
scroll to position [3295, 0]
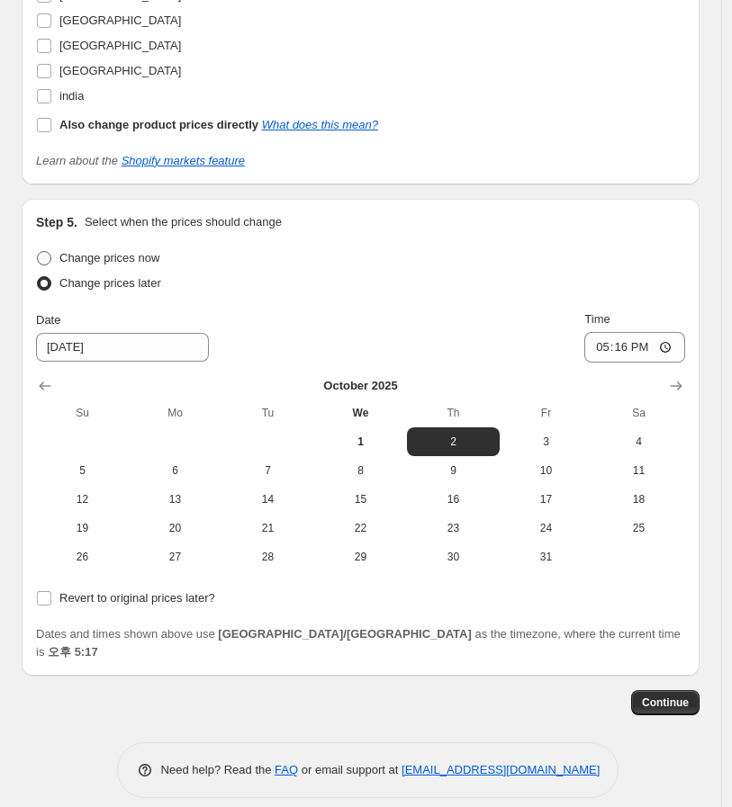
click at [48, 256] on span at bounding box center [44, 258] width 14 height 14
click at [38, 252] on input "Change prices now" at bounding box center [37, 251] width 1 height 1
radio input "true"
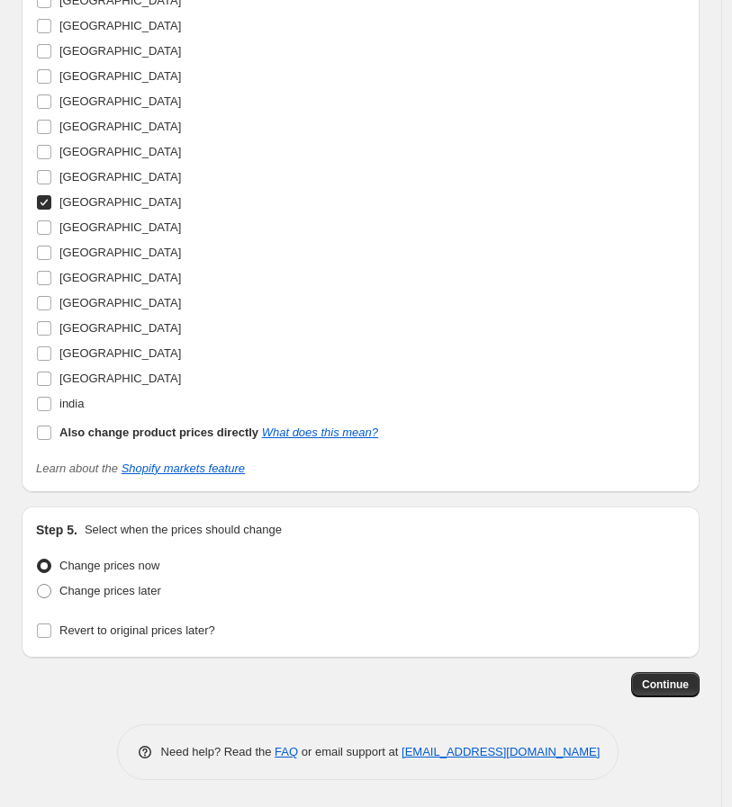
scroll to position [2988, 0]
click at [651, 680] on button "Continue" at bounding box center [665, 684] width 68 height 25
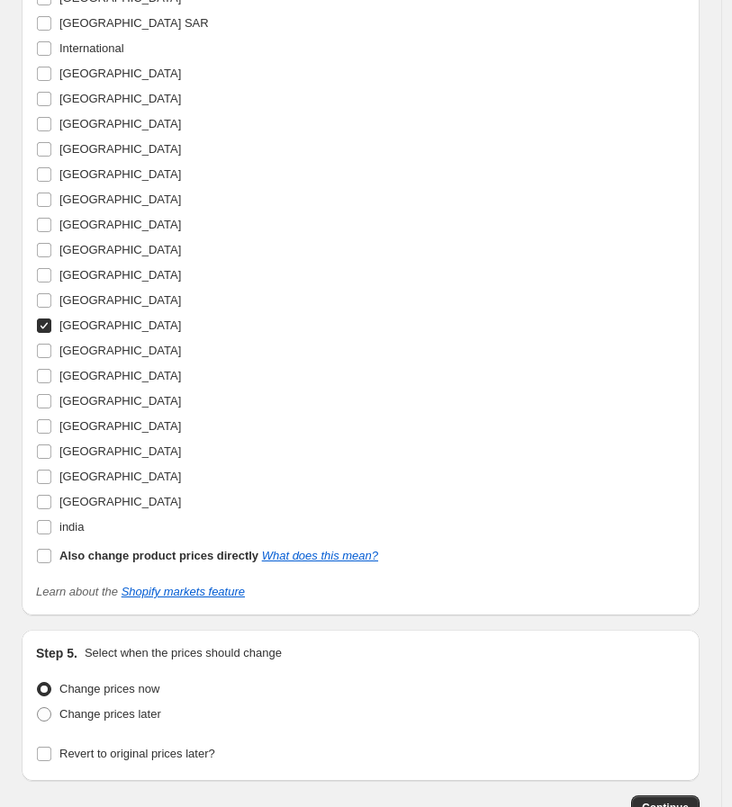
scroll to position [0, 0]
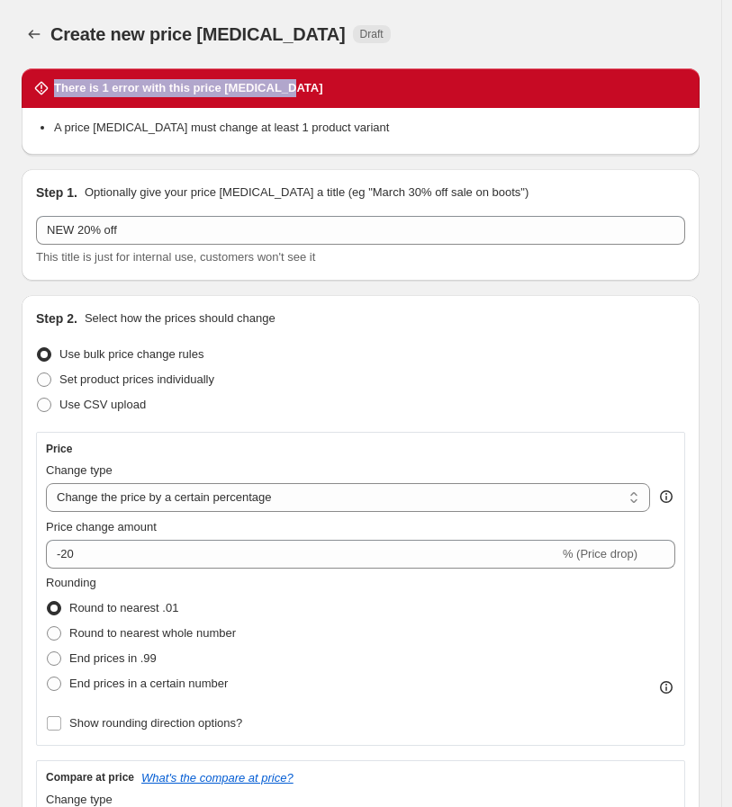
drag, startPoint x: 307, startPoint y: 93, endPoint x: 49, endPoint y: 96, distance: 258.3
click at [49, 96] on div "There is 1 error with this price change job" at bounding box center [360, 88] width 656 height 18
copy h2 "There is 1 error with this price change job"
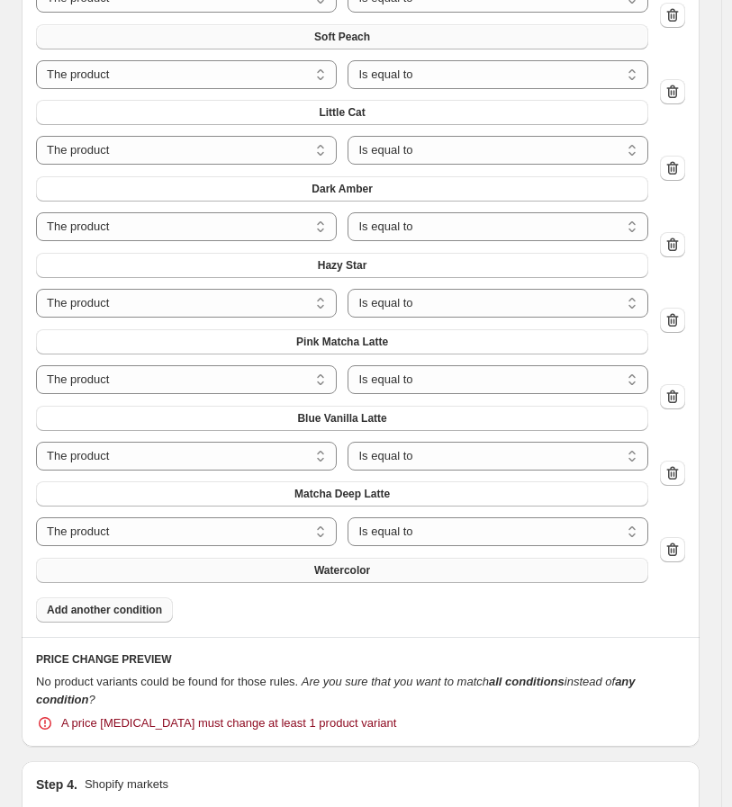
scroll to position [2012, 0]
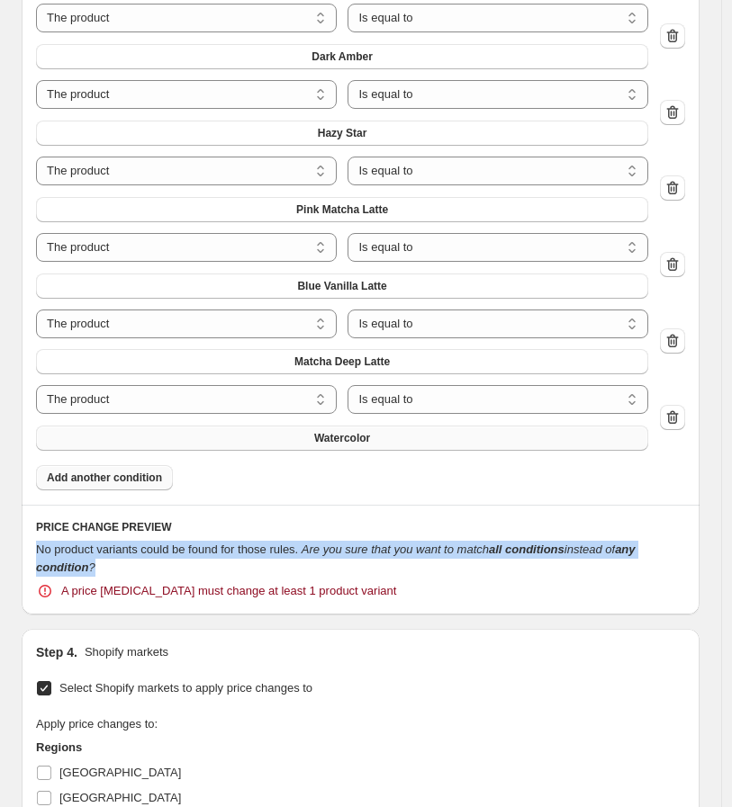
drag, startPoint x: 93, startPoint y: 568, endPoint x: 23, endPoint y: 556, distance: 71.2
click at [23, 556] on div "PRICE CHANGE PREVIEW No product variants could be found for those rules. Are yo…" at bounding box center [361, 560] width 678 height 110
copy div "No product variants could be found for those rules. Are you sure that you want …"
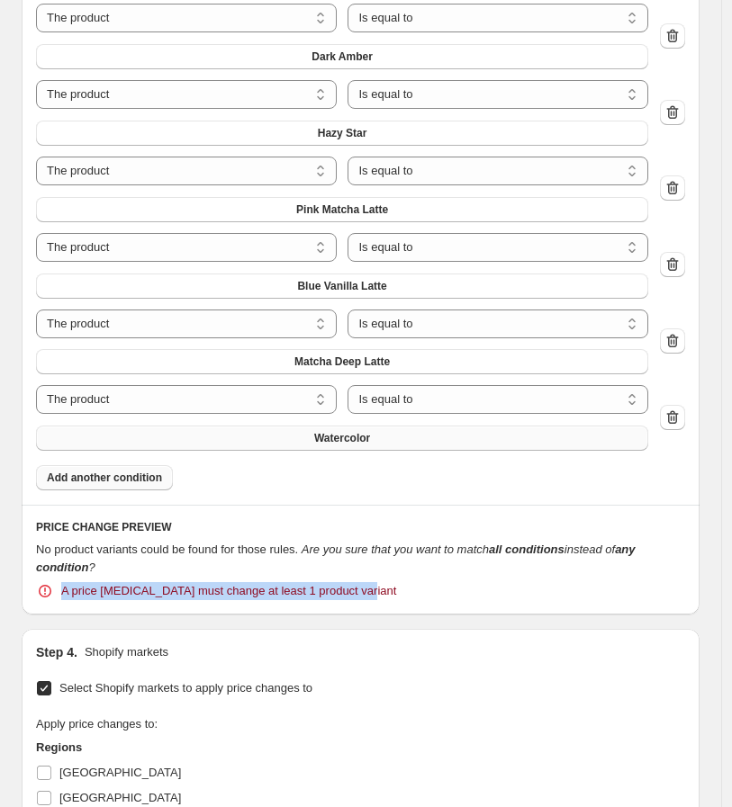
drag, startPoint x: 401, startPoint y: 598, endPoint x: 21, endPoint y: 602, distance: 380.7
click at [22, 601] on div "PRICE CHANGE PREVIEW No product variants could be found for those rules. Are yo…" at bounding box center [361, 560] width 678 height 110
copy span "A price change job must change at least 1 product variant"
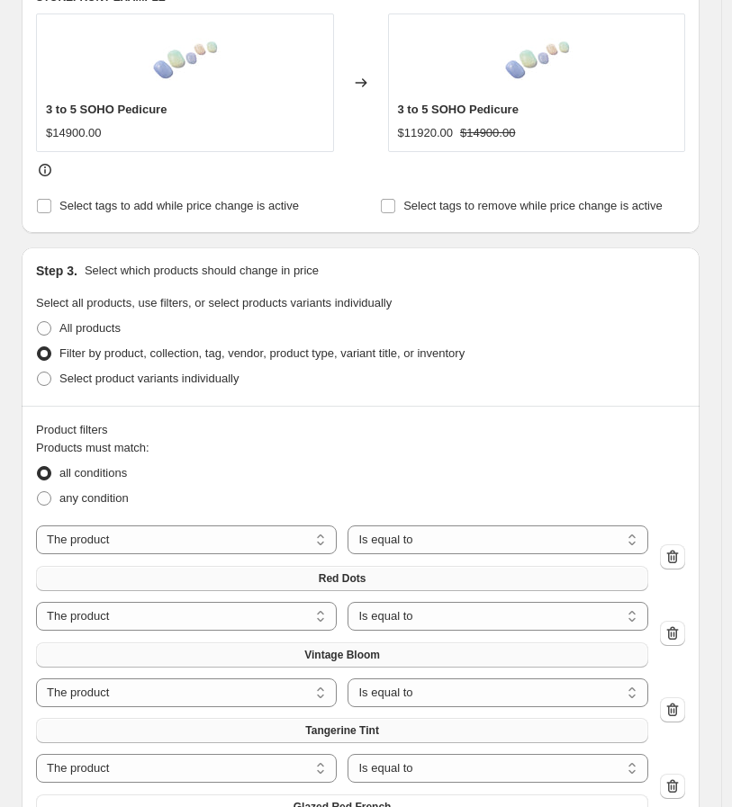
scroll to position [1112, 0]
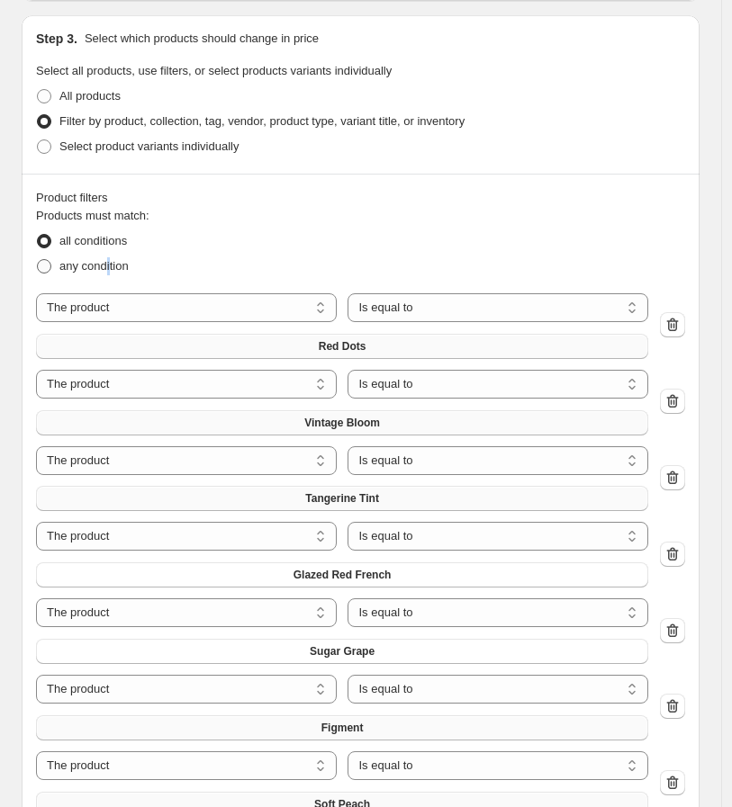
click at [106, 273] on span "any condition" at bounding box center [93, 266] width 69 height 14
click at [41, 269] on span at bounding box center [44, 266] width 14 height 14
click at [38, 260] on input "any condition" at bounding box center [37, 259] width 1 height 1
radio input "true"
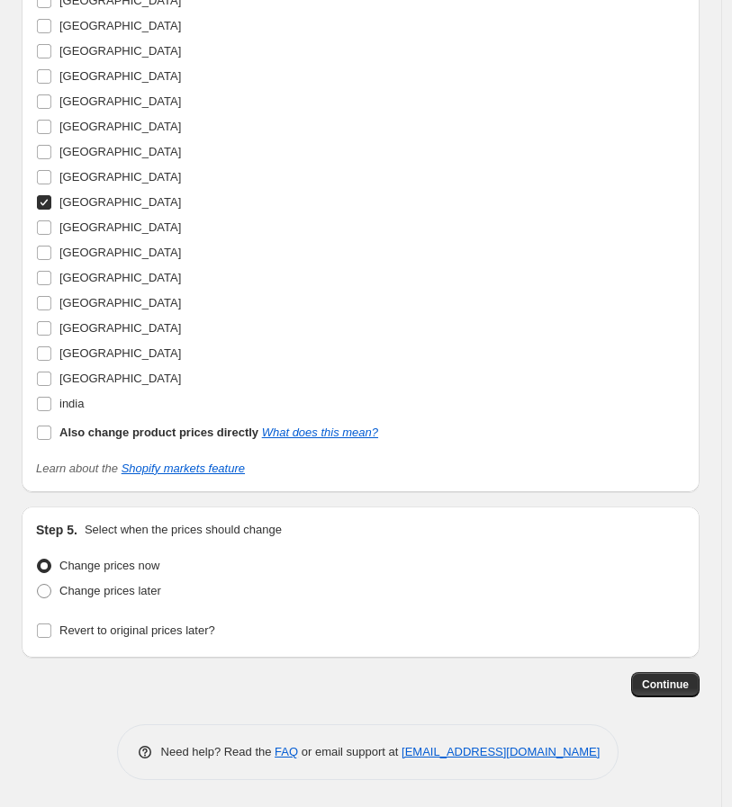
scroll to position [3660, 0]
click at [655, 689] on span "Continue" at bounding box center [665, 685] width 47 height 14
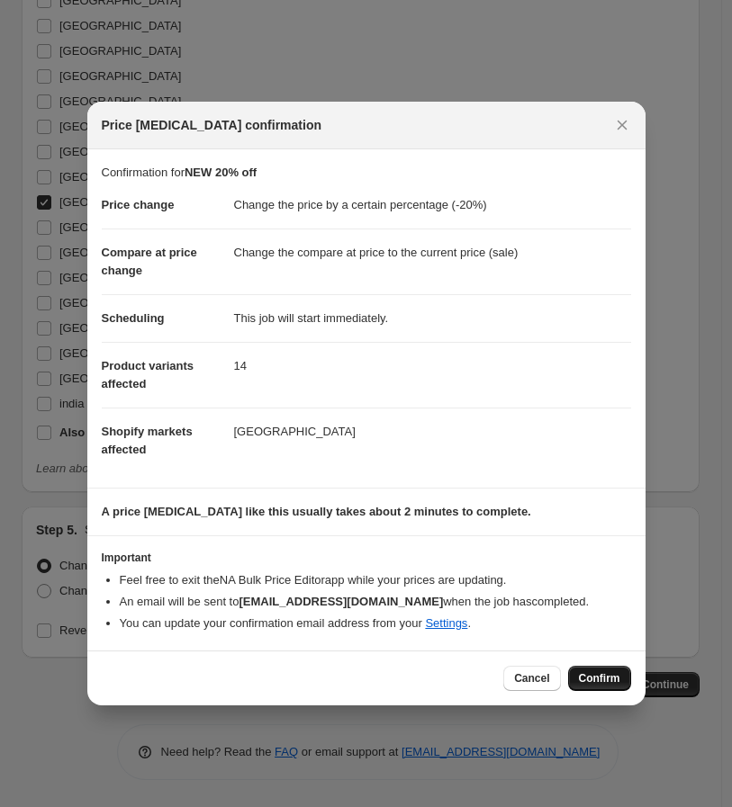
click at [596, 679] on span "Confirm" at bounding box center [599, 678] width 41 height 14
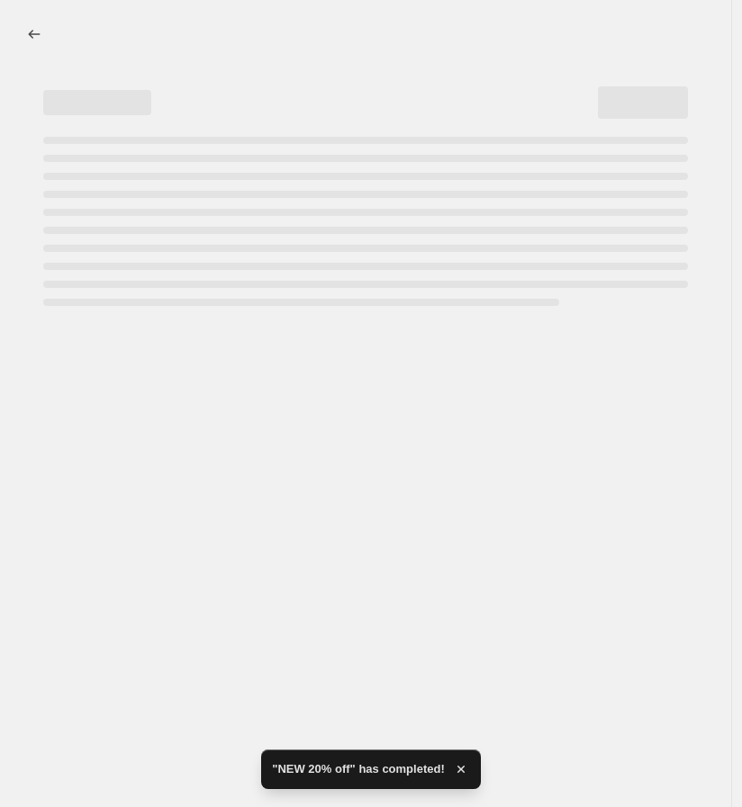
select select "percentage"
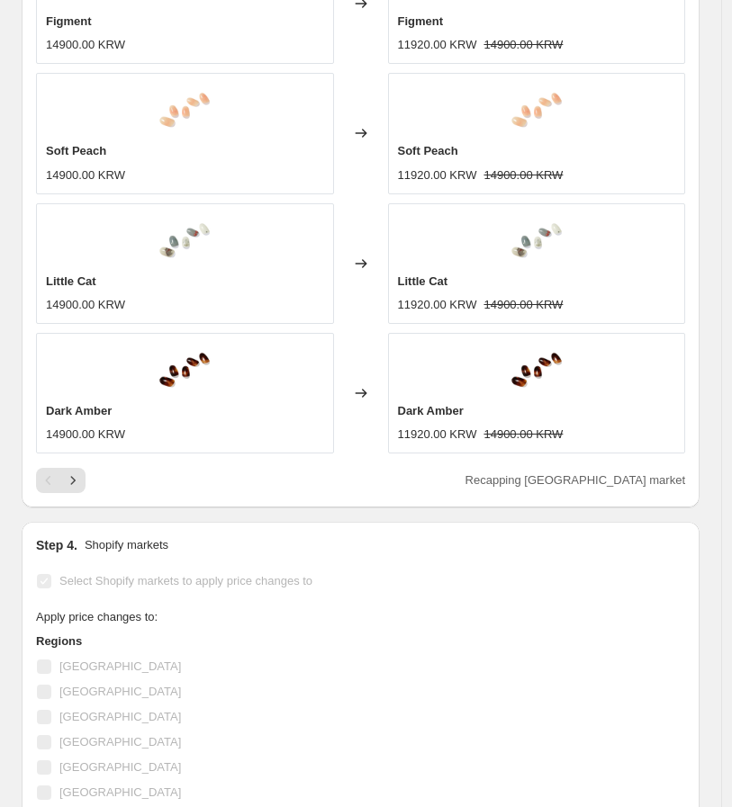
scroll to position [2900, 0]
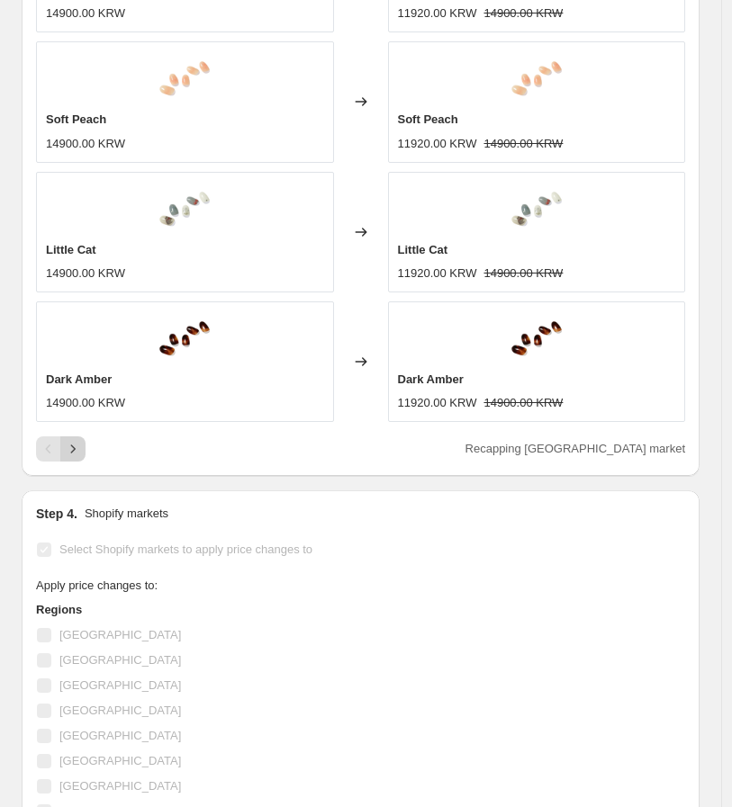
click at [65, 440] on icon "Next" at bounding box center [73, 449] width 18 height 18
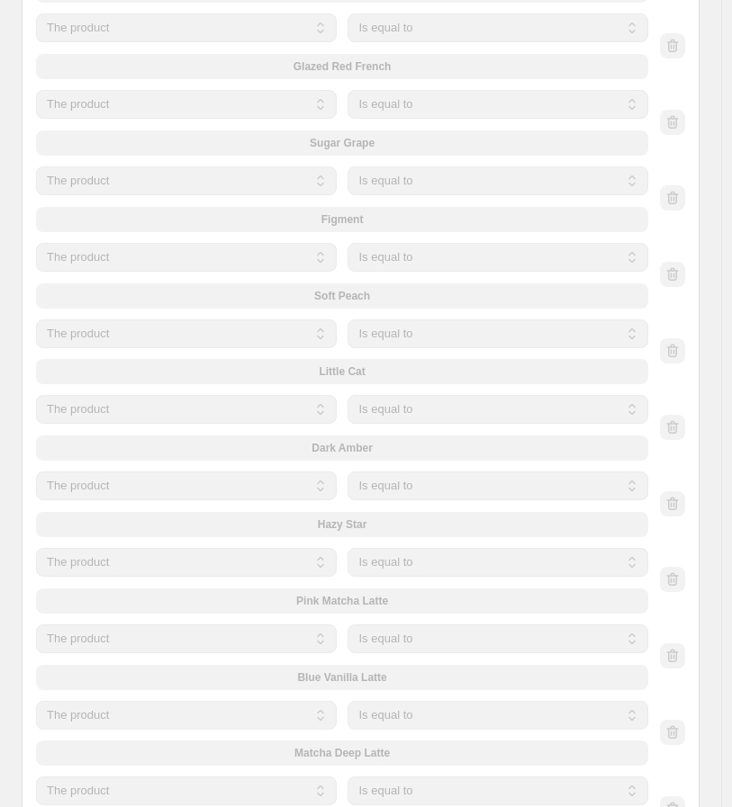
scroll to position [1593, 0]
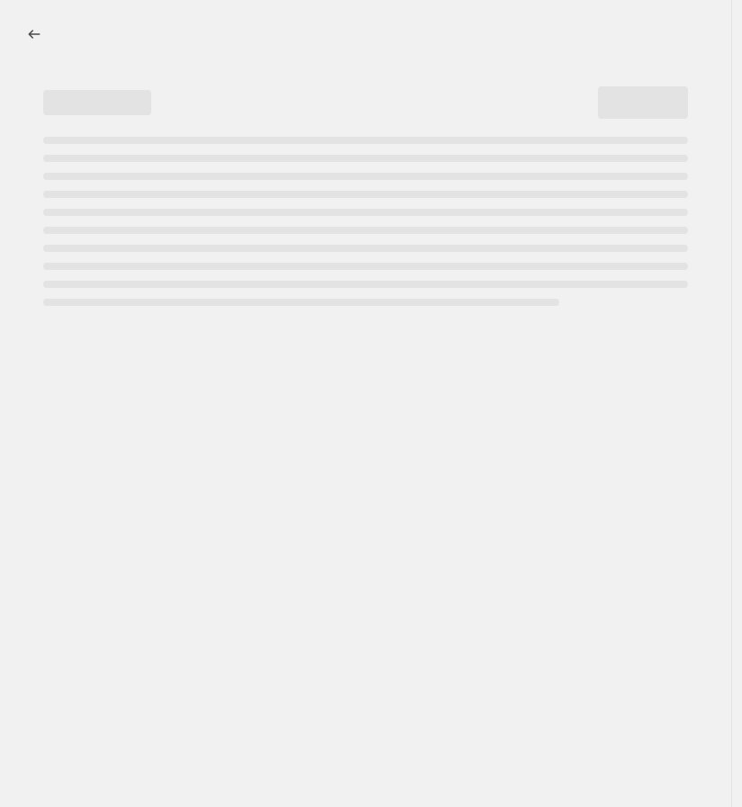
select select "percentage"
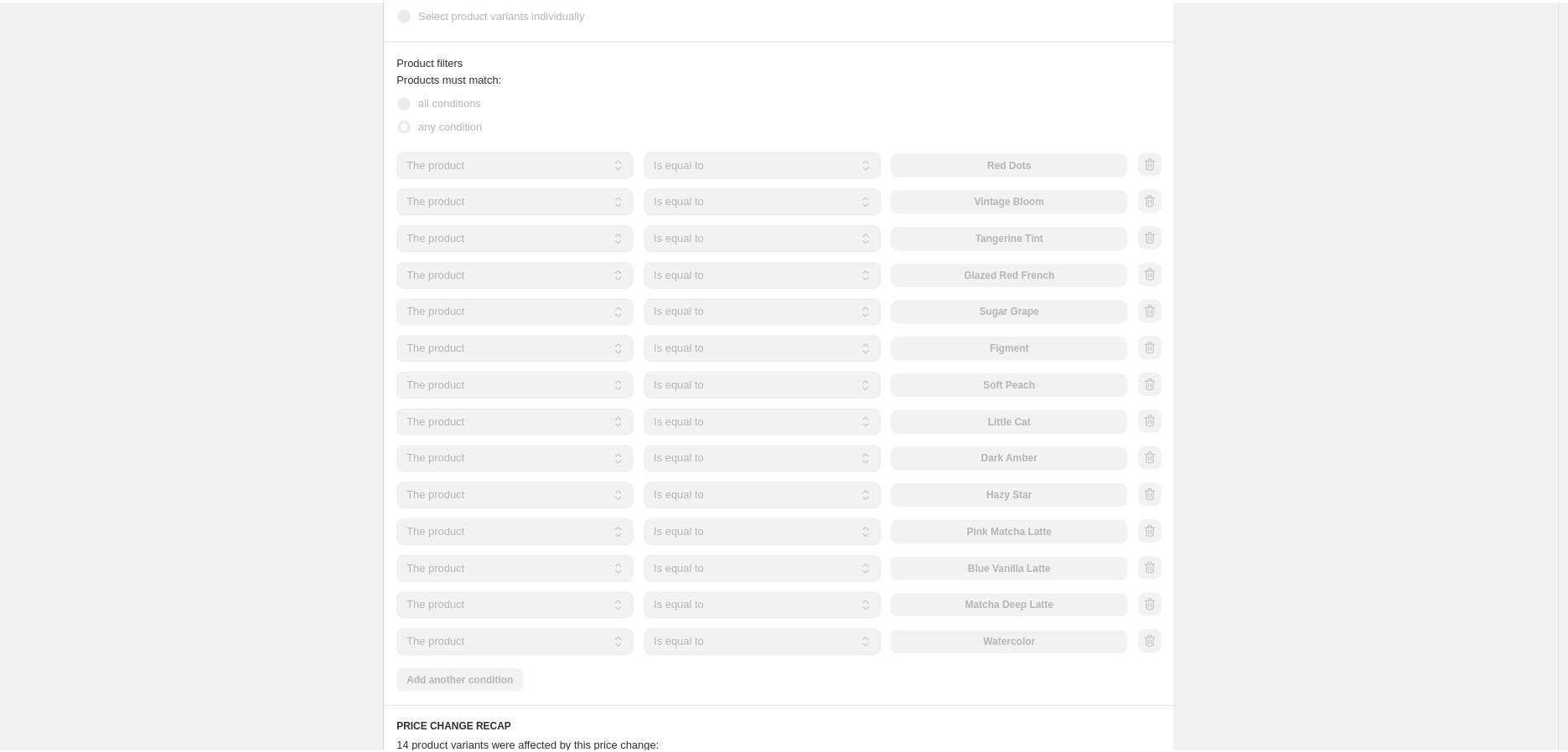
scroll to position [1210, 0]
